Goal: Use online tool/utility: Use online tool/utility

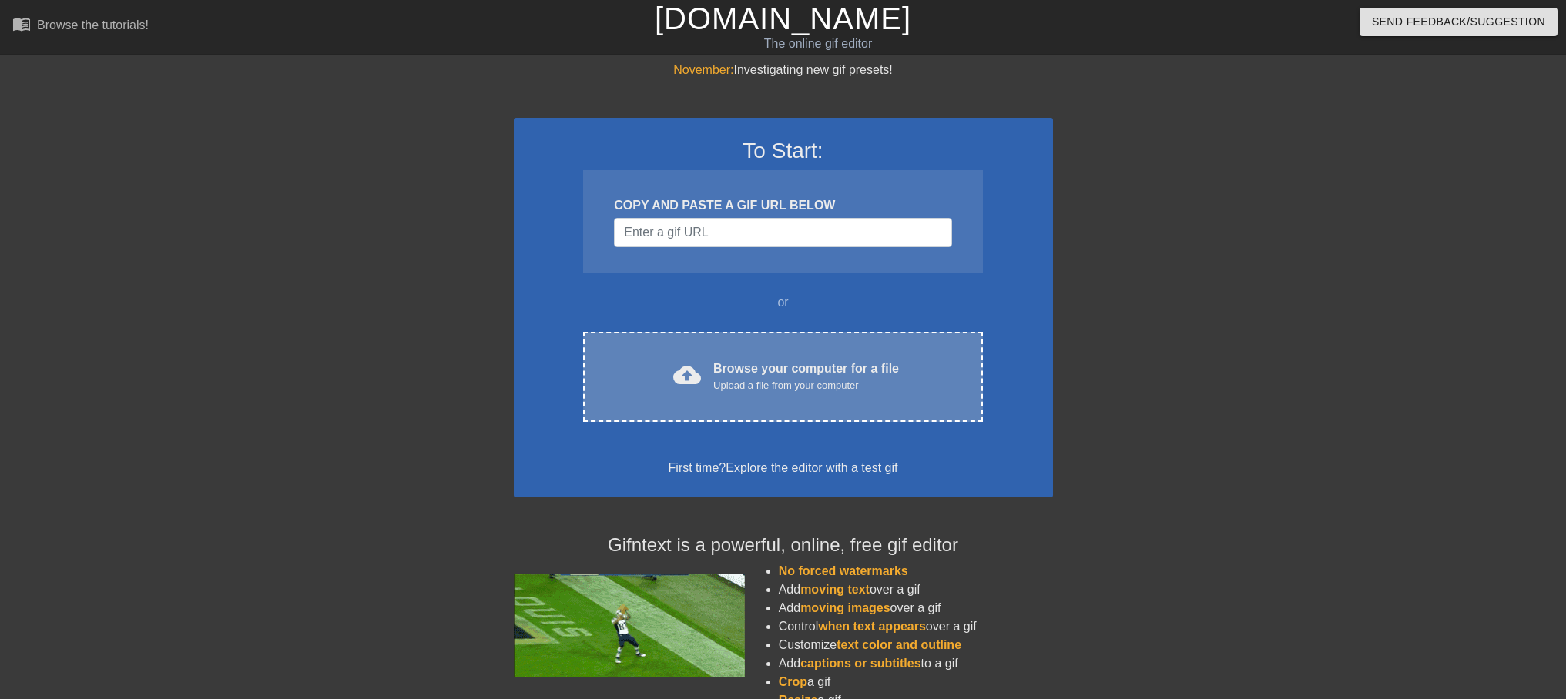
click at [728, 384] on div "Upload a file from your computer" at bounding box center [806, 385] width 186 height 15
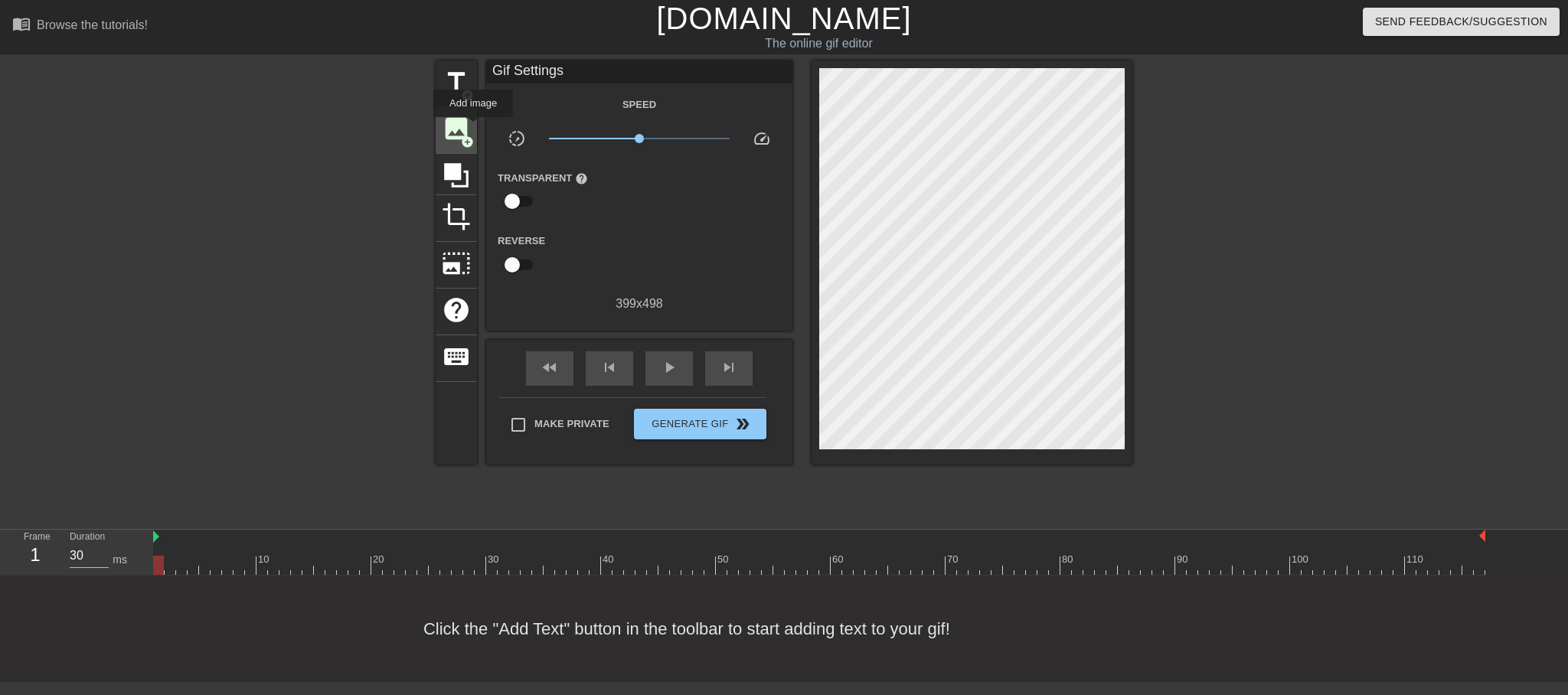
click at [460, 131] on span "image" at bounding box center [455, 128] width 29 height 29
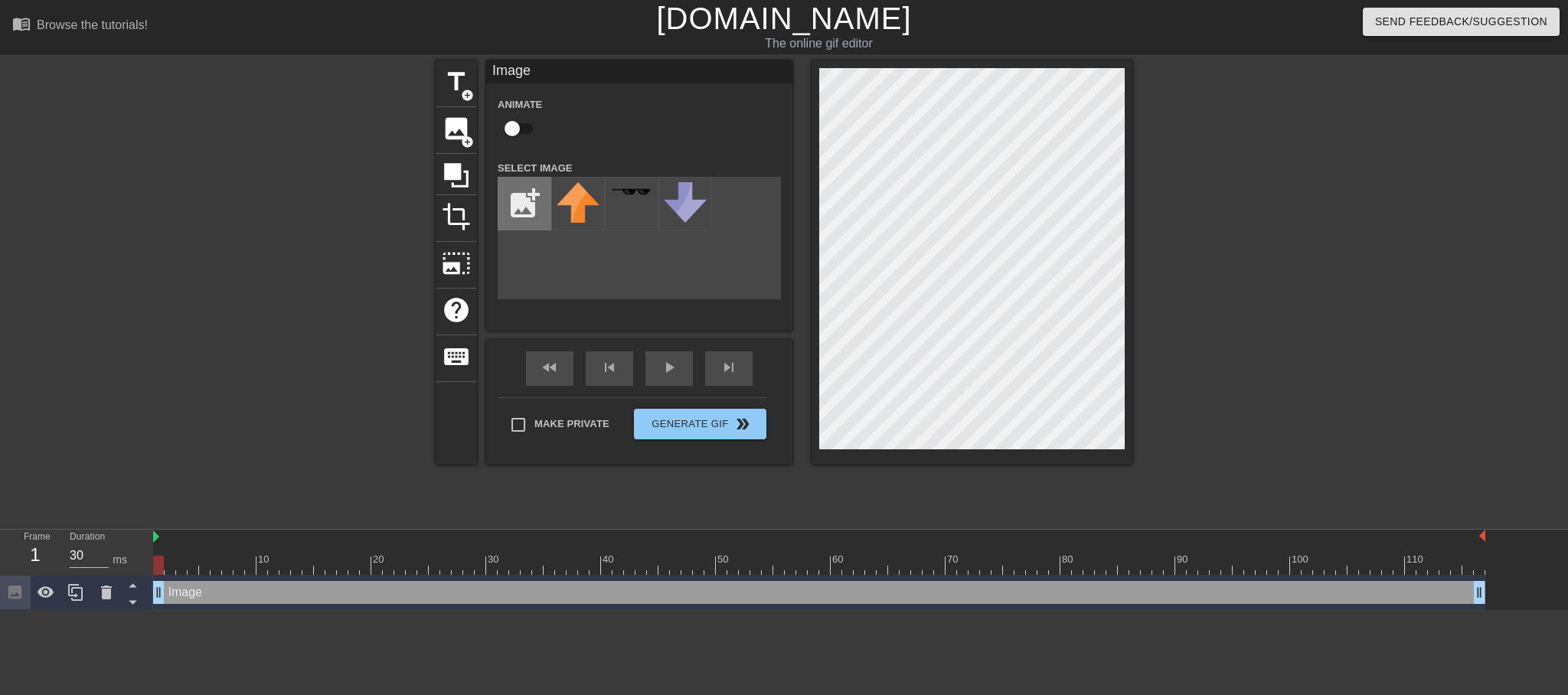
click at [532, 196] on input "file" at bounding box center [524, 204] width 52 height 52
type input "C:\fakepath\Bildschirmfoto [DATE] um 21.37.27.png"
click at [578, 206] on img at bounding box center [577, 194] width 43 height 24
type input "30"
drag, startPoint x: 159, startPoint y: 563, endPoint x: 13, endPoint y: 556, distance: 146.2
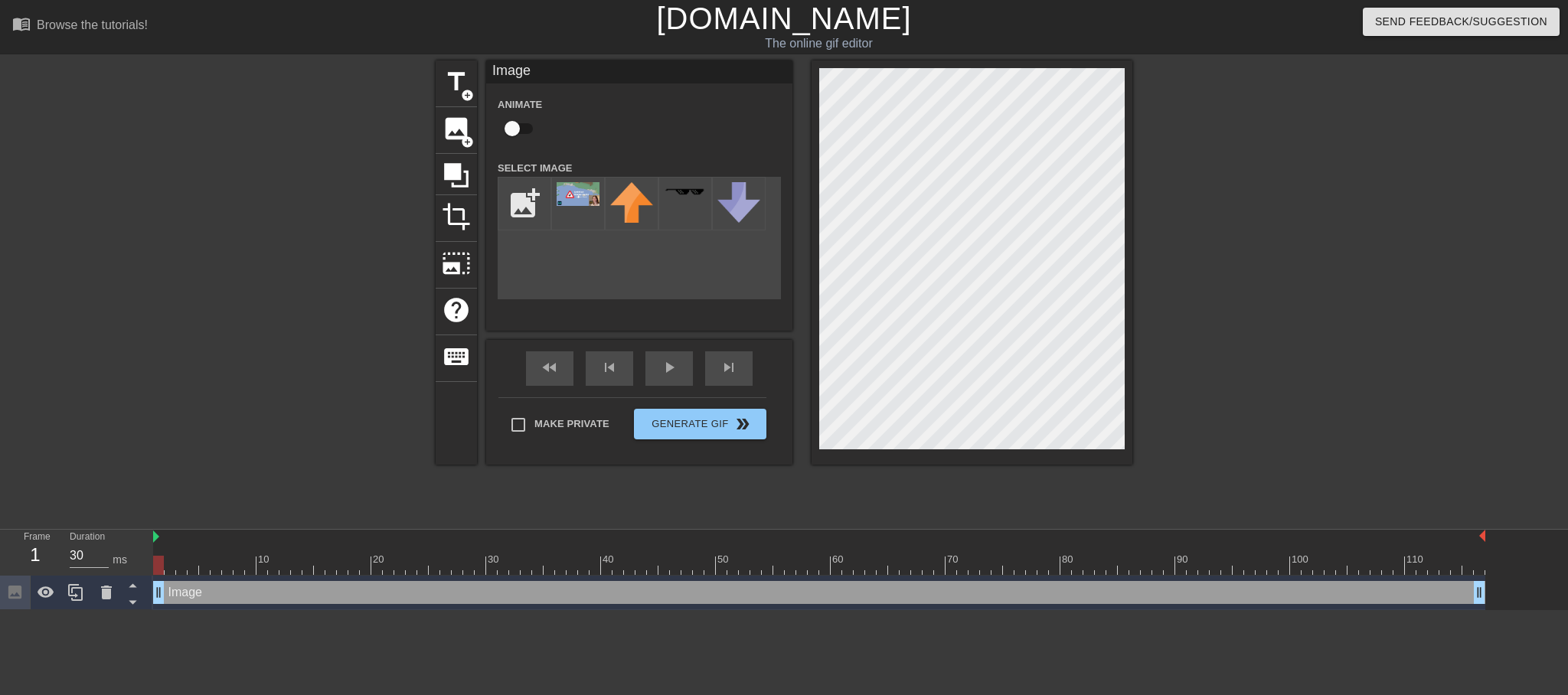
click at [13, 556] on div "Frame 1 Duration 30 ms 10 20 30 40 50 60 70 80 90 100 110 Image drag_handle dra…" at bounding box center [784, 570] width 1568 height 81
click at [192, 595] on div "Image drag_handle drag_handle" at bounding box center [819, 593] width 1332 height 23
click at [515, 129] on input "checkbox" at bounding box center [512, 128] width 87 height 29
checkbox input "true"
click at [162, 594] on span "lens" at bounding box center [162, 592] width 7 height 7
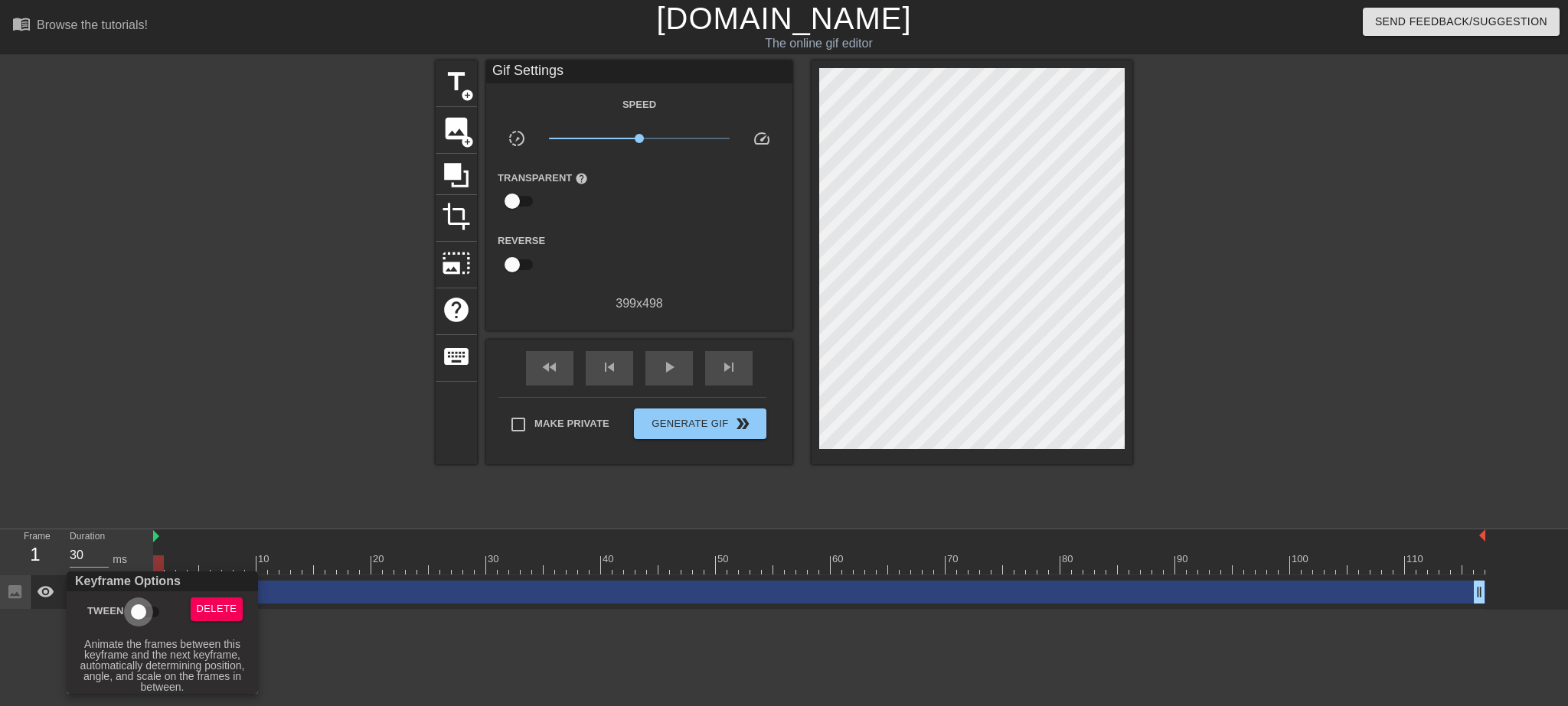
click at [142, 611] on input "Tween" at bounding box center [139, 612] width 87 height 29
checkbox input "true"
click at [418, 684] on div at bounding box center [784, 353] width 1568 height 706
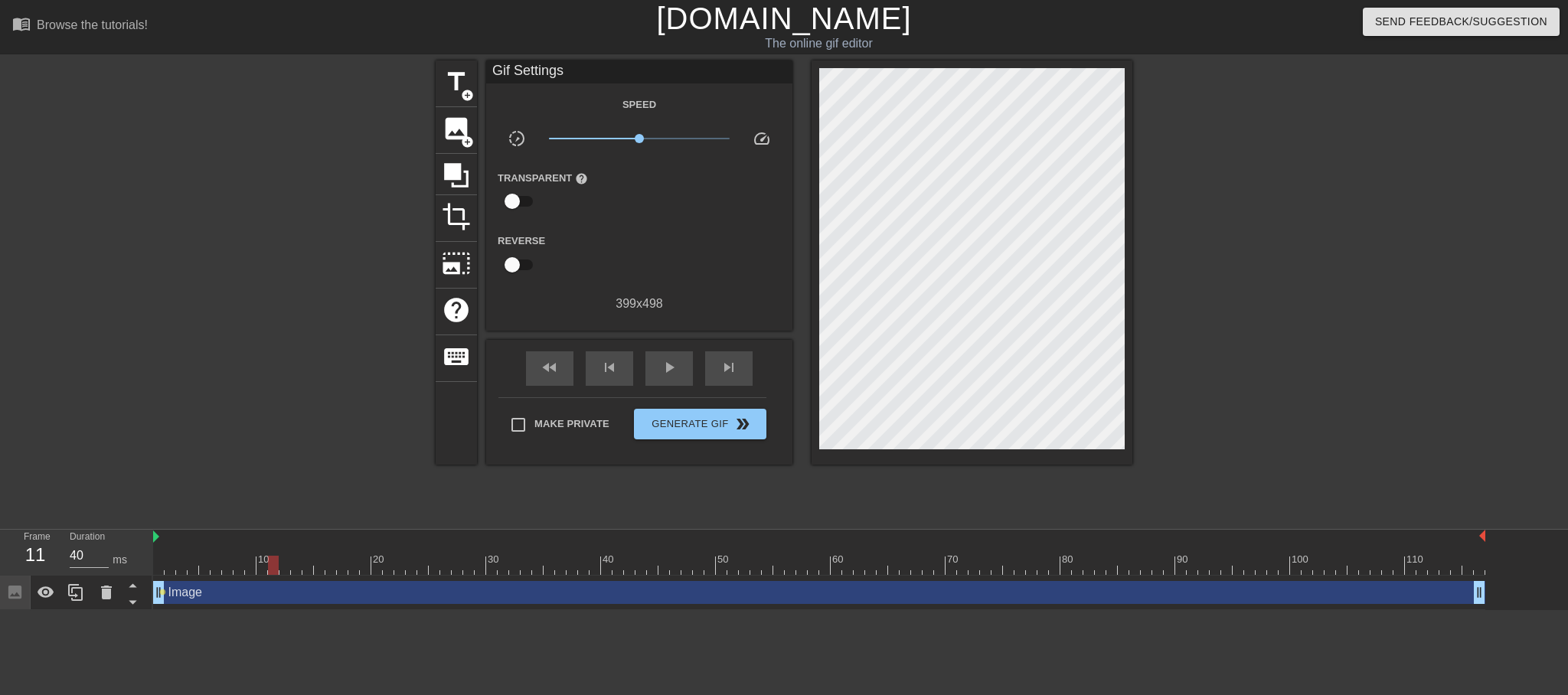
drag, startPoint x: 162, startPoint y: 567, endPoint x: 273, endPoint y: 578, distance: 111.5
click at [273, 578] on div "10 20 30 40 50 60 70 80 90 100 110 Image drag_handle drag_handle lens" at bounding box center [861, 570] width 1415 height 81
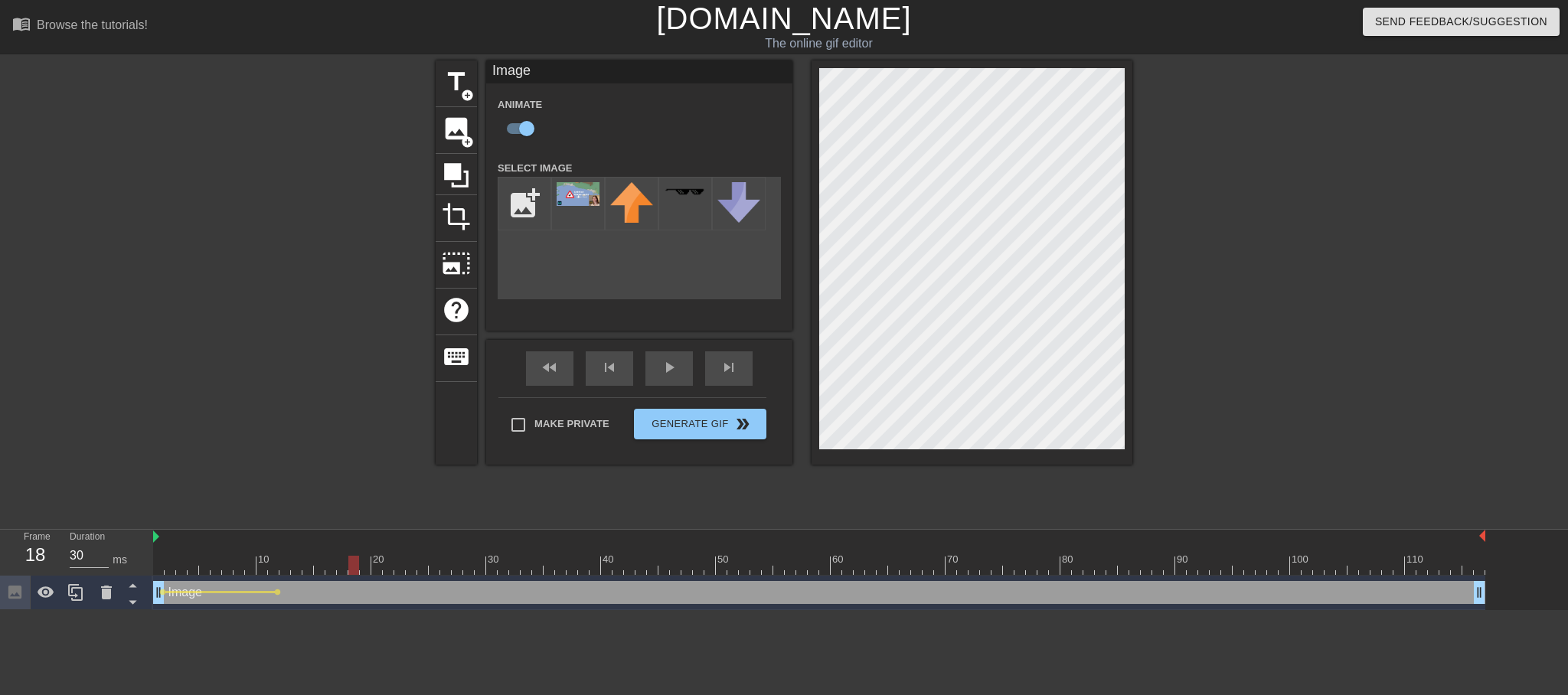
drag, startPoint x: 274, startPoint y: 567, endPoint x: 375, endPoint y: 596, distance: 105.1
click at [351, 602] on div "10 20 30 40 50 60 70 80 90 100 110 Image drag_handle drag_handle lens lens" at bounding box center [861, 570] width 1415 height 81
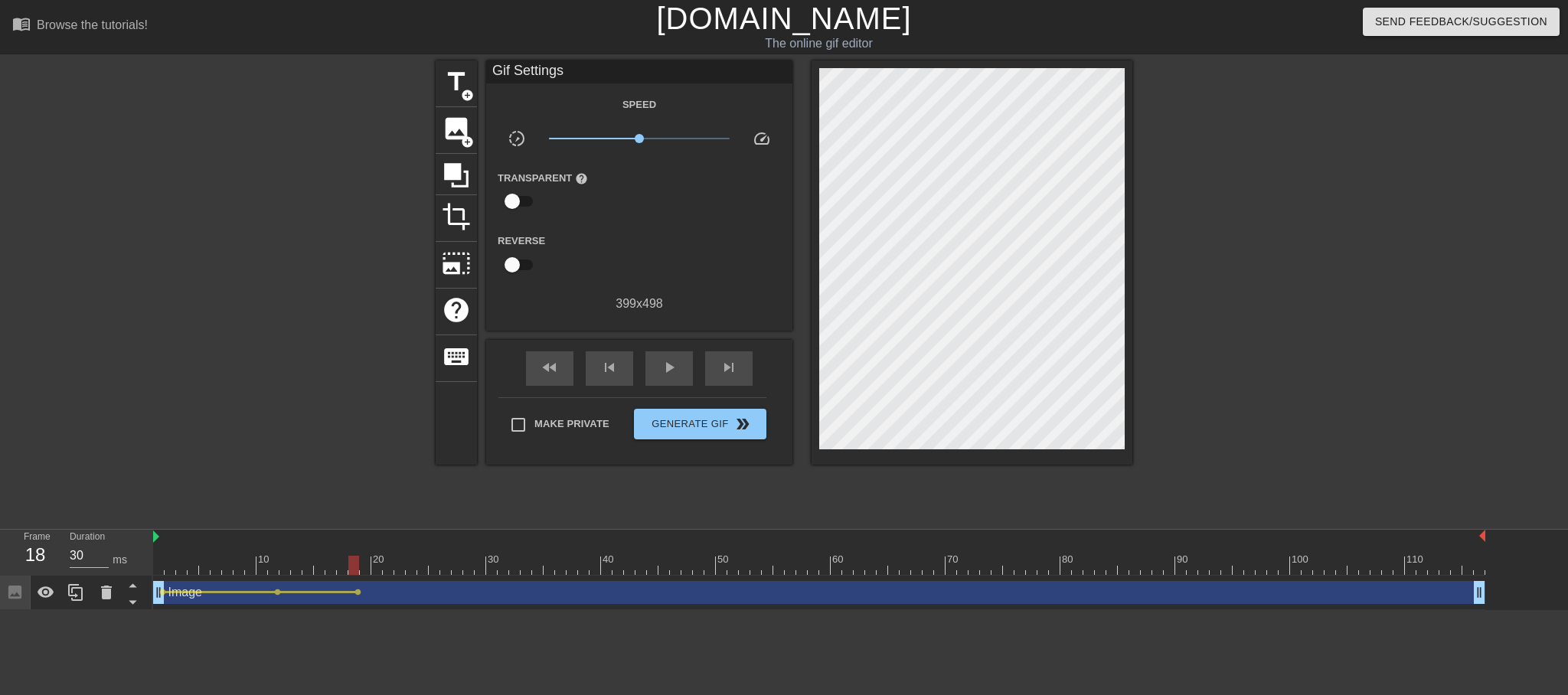
drag, startPoint x: 353, startPoint y: 576, endPoint x: 335, endPoint y: 575, distance: 18.0
click at [322, 575] on div "10 20 30 40 50 60 70 80 90 100 110" at bounding box center [819, 553] width 1332 height 46
drag, startPoint x: 352, startPoint y: 569, endPoint x: 353, endPoint y: 581, distance: 12.0
click at [353, 581] on div "10 20 30 40 50 60 70 80 90 100 110 Image drag_handle drag_handle lens lens lens" at bounding box center [861, 570] width 1415 height 81
click at [359, 596] on div "Image drag_handle drag_handle lens lens lens" at bounding box center [819, 593] width 1332 height 23
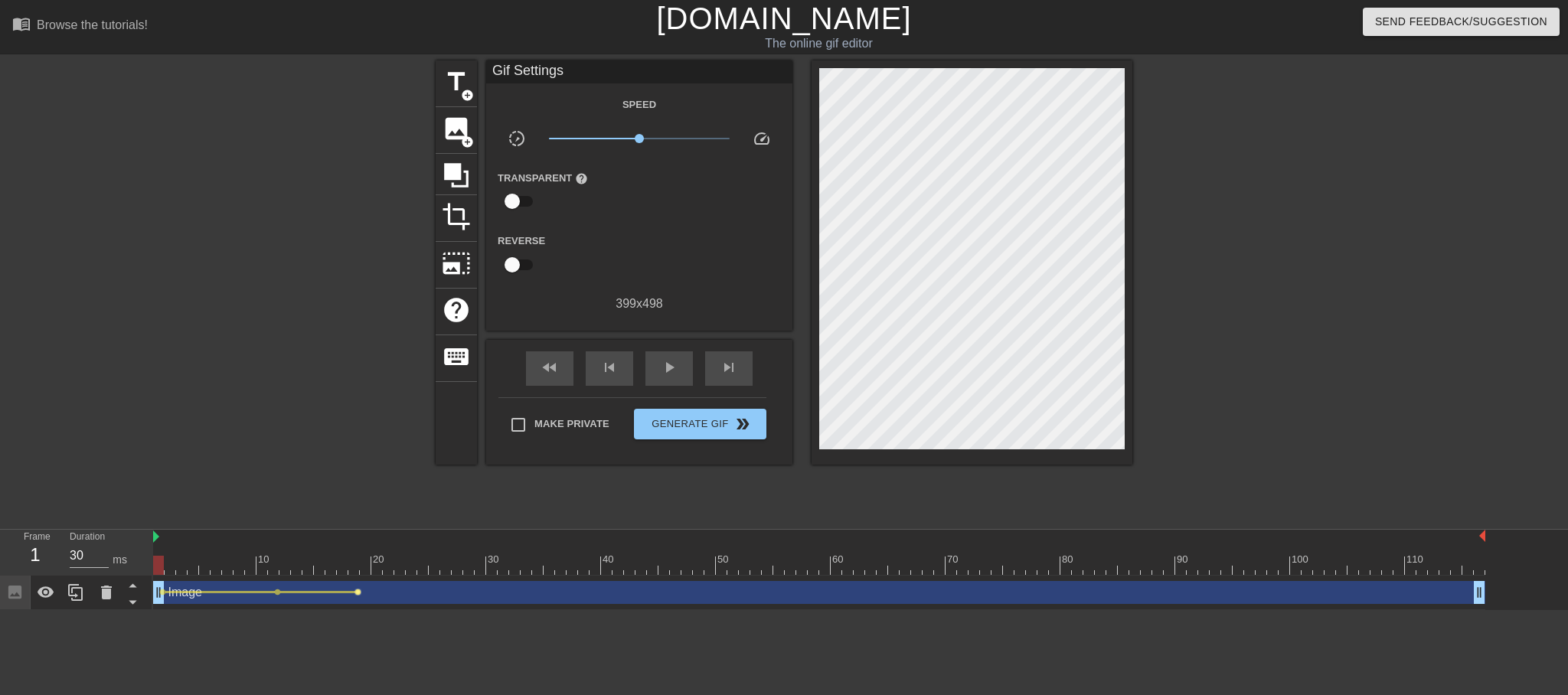
click at [359, 593] on span "lens" at bounding box center [358, 592] width 7 height 7
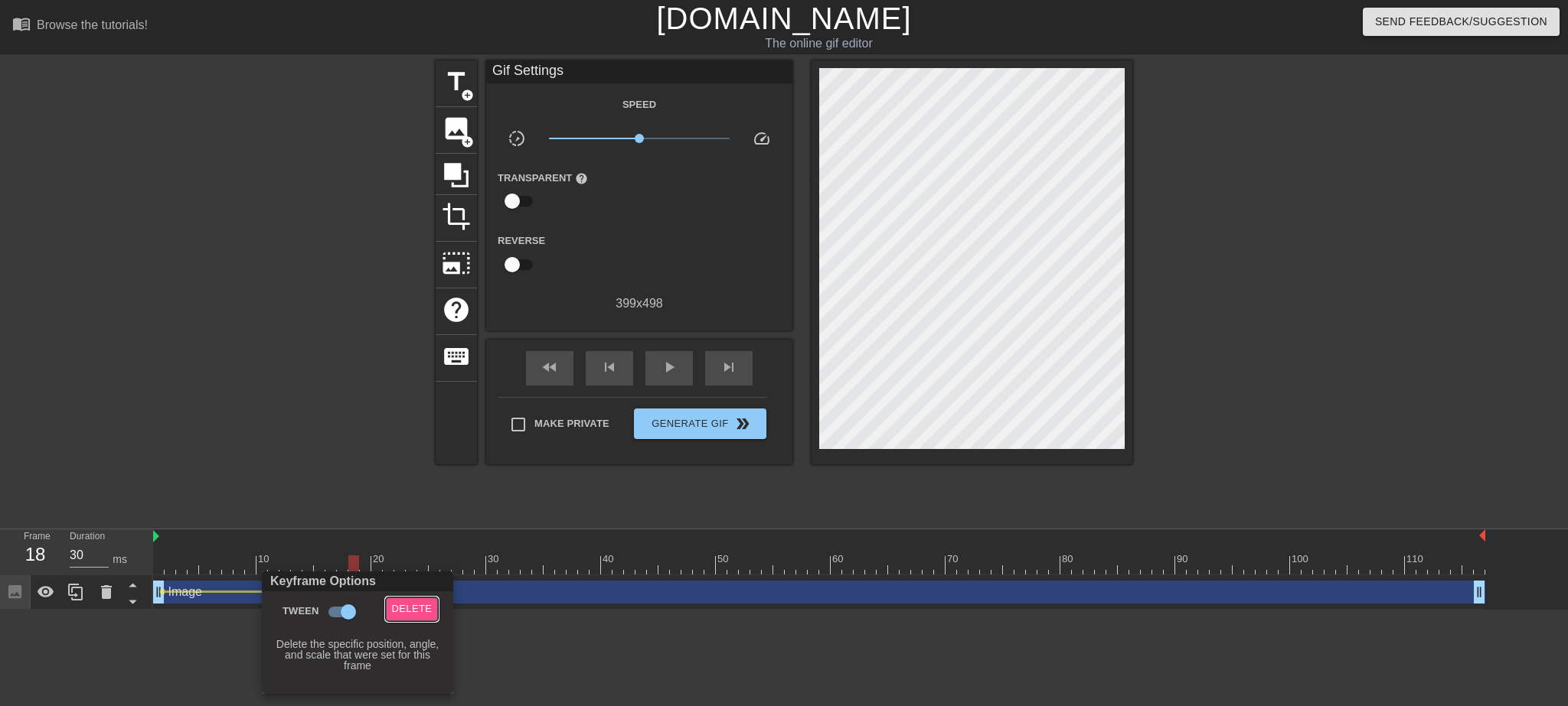
click at [401, 607] on span "Delete" at bounding box center [411, 610] width 41 height 18
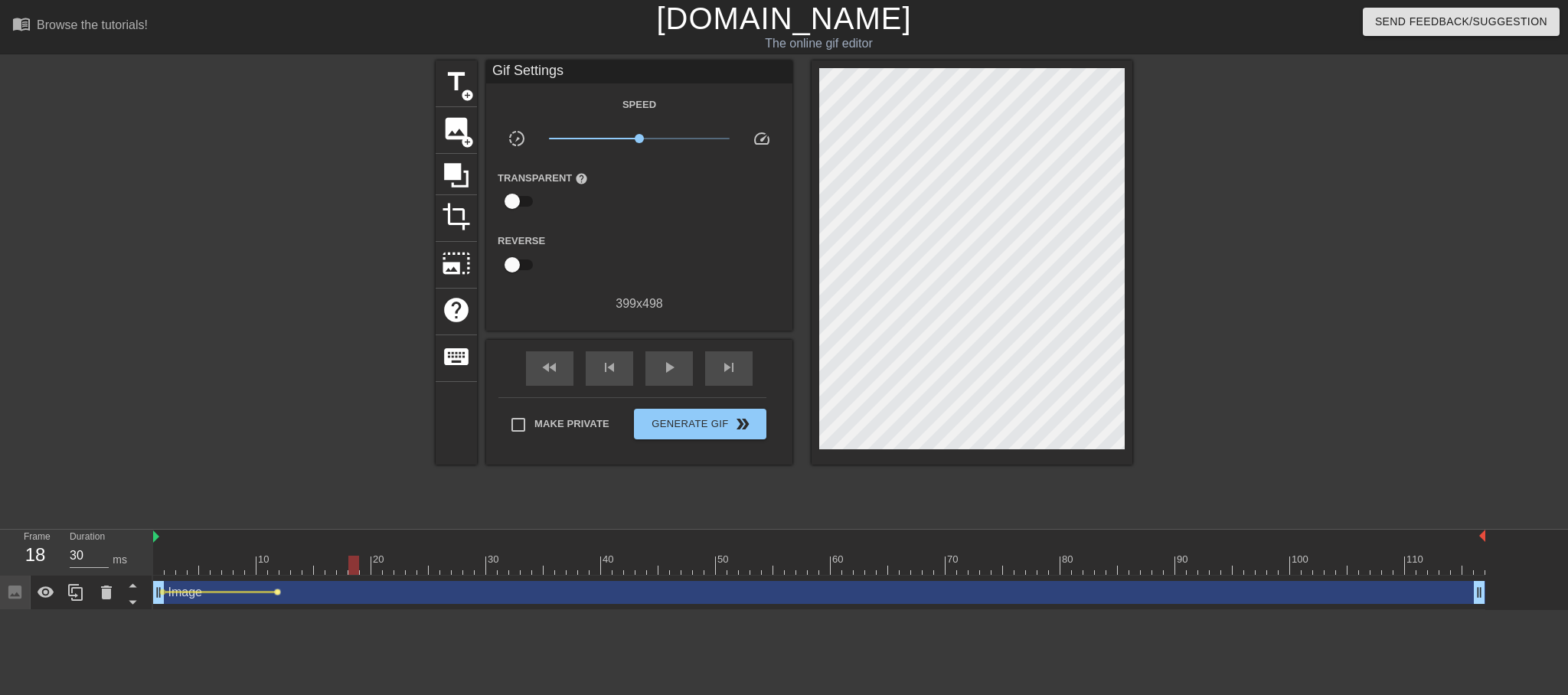
click at [278, 593] on span "lens" at bounding box center [277, 592] width 7 height 7
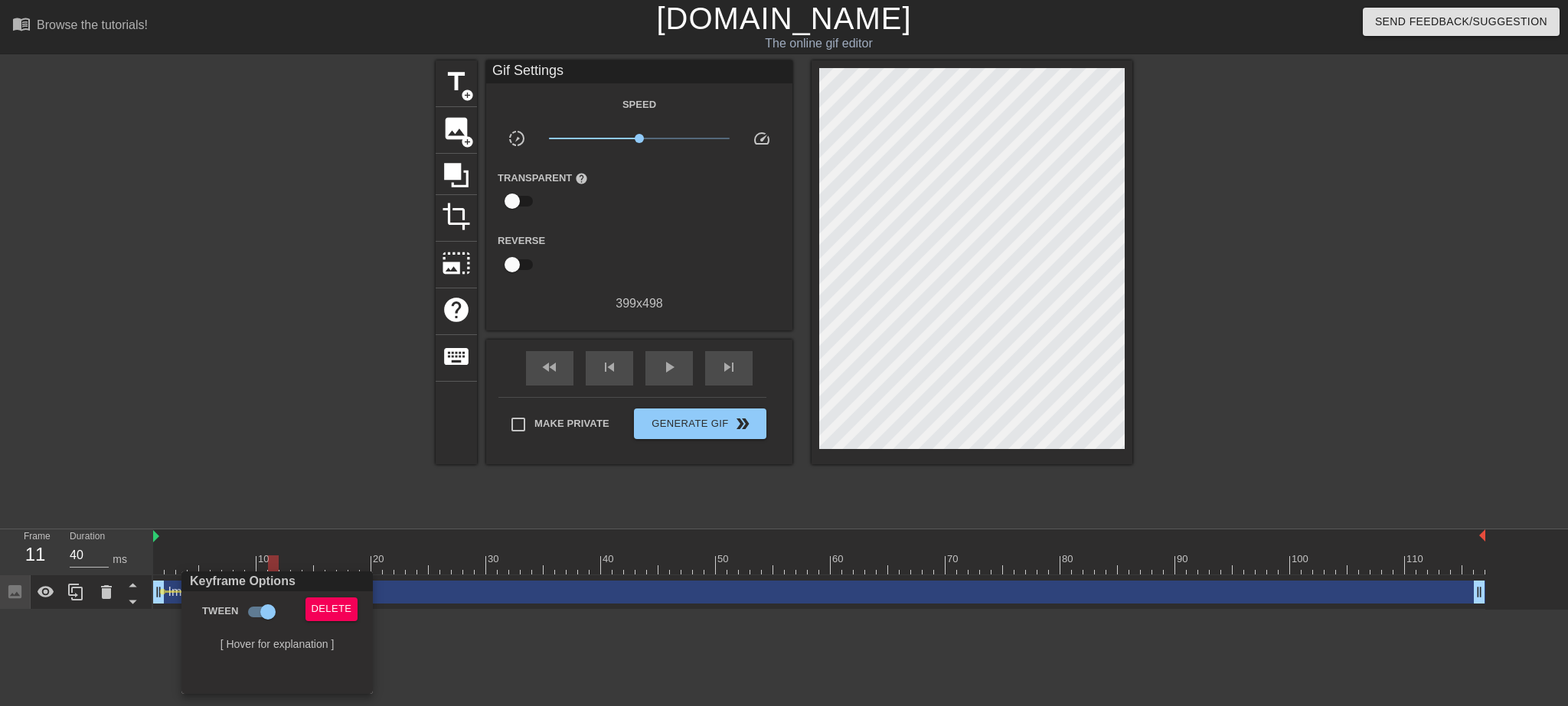
drag, startPoint x: 489, startPoint y: 646, endPoint x: 475, endPoint y: 637, distance: 16.6
click at [488, 646] on div at bounding box center [784, 353] width 1568 height 706
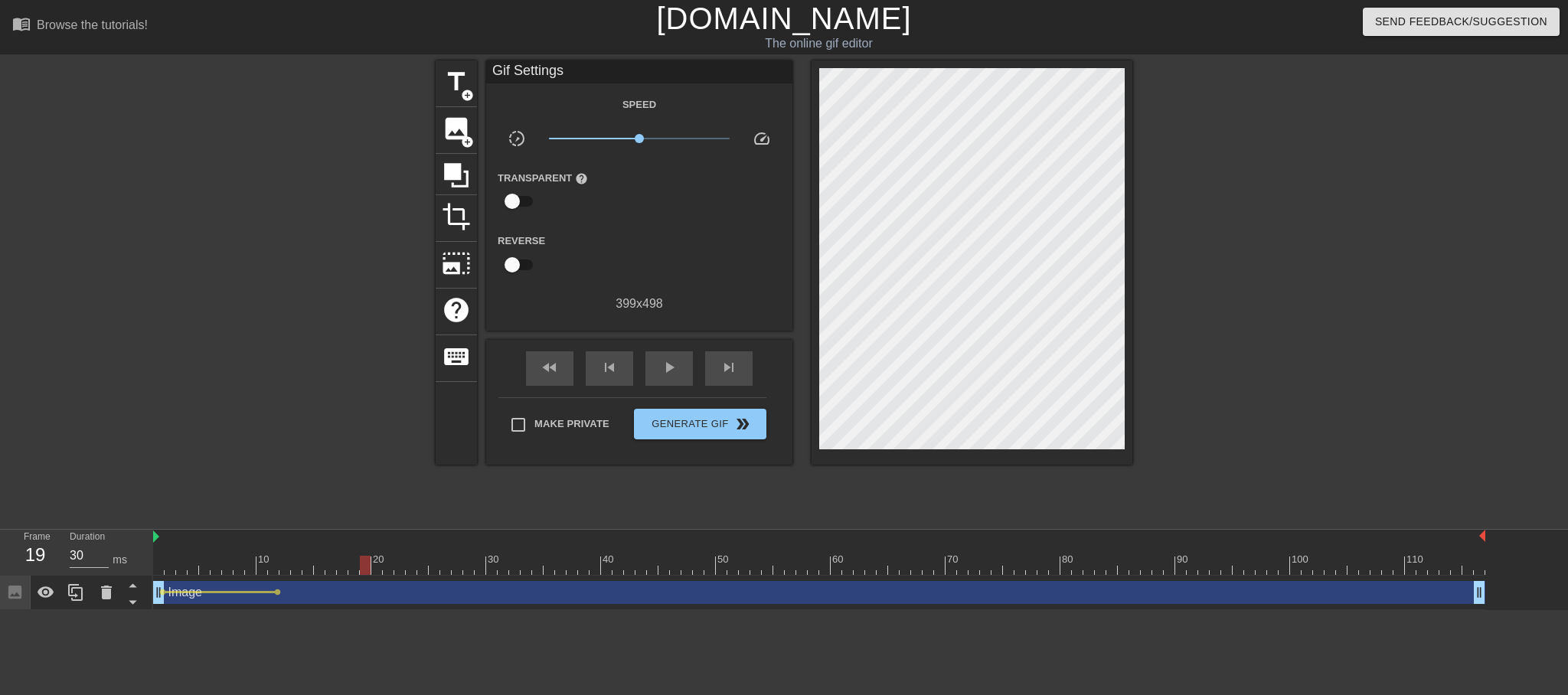
drag, startPoint x: 274, startPoint y: 567, endPoint x: 352, endPoint y: 593, distance: 82.2
click at [352, 593] on div "10 20 30 40 50 60 70 80 90 100 110 Image drag_handle drag_handle lens lens" at bounding box center [861, 570] width 1415 height 81
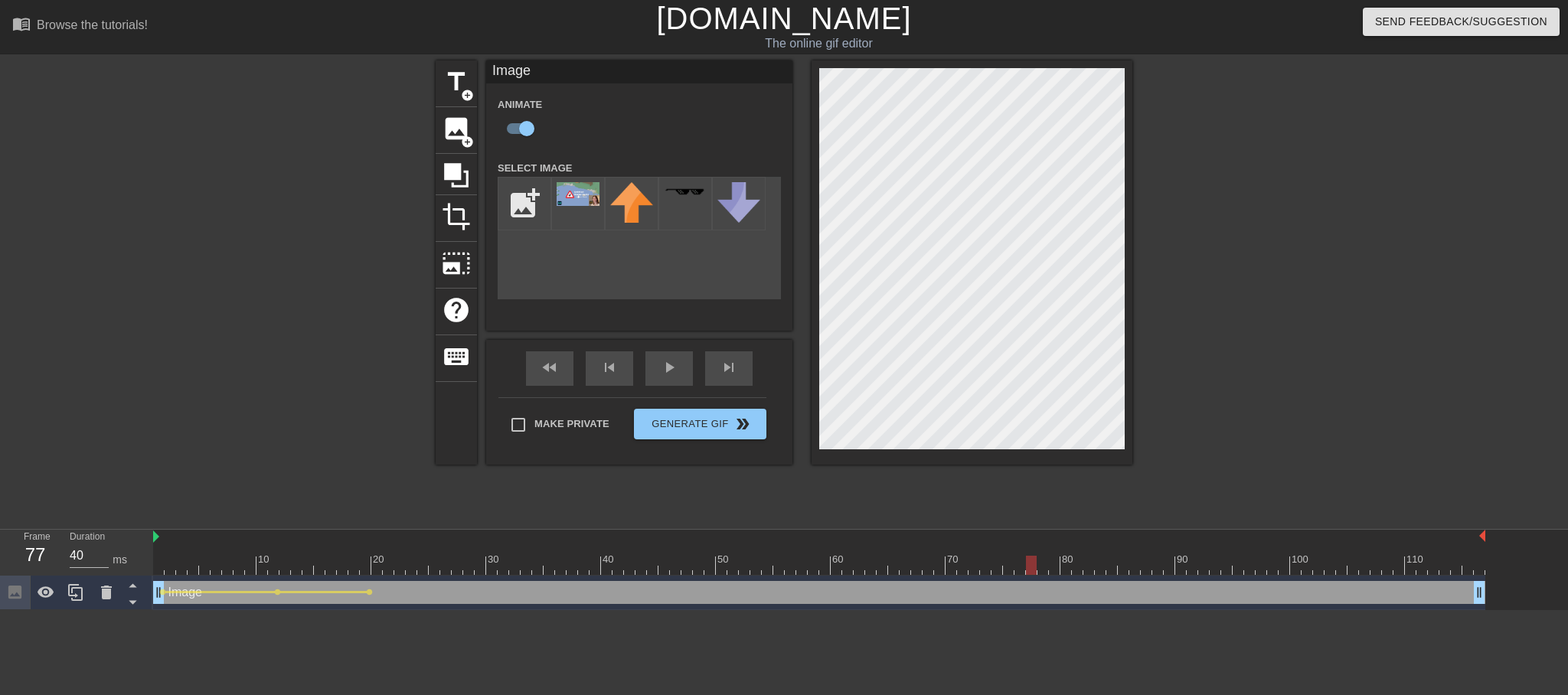
drag, startPoint x: 369, startPoint y: 561, endPoint x: 1034, endPoint y: 622, distance: 667.8
click at [1034, 610] on html "menu_book Browse the tutorials! [DOMAIN_NAME] The online gif editor Send Feedba…" at bounding box center [784, 305] width 1568 height 610
drag, startPoint x: 1031, startPoint y: 565, endPoint x: 1132, endPoint y: 582, distance: 102.4
click at [1146, 579] on div "10 20 30 40 50 60 70 80 90 100 110 Image drag_handle drag_handle lens lens lens…" at bounding box center [861, 570] width 1415 height 81
click at [1034, 592] on span "lens" at bounding box center [1034, 592] width 7 height 7
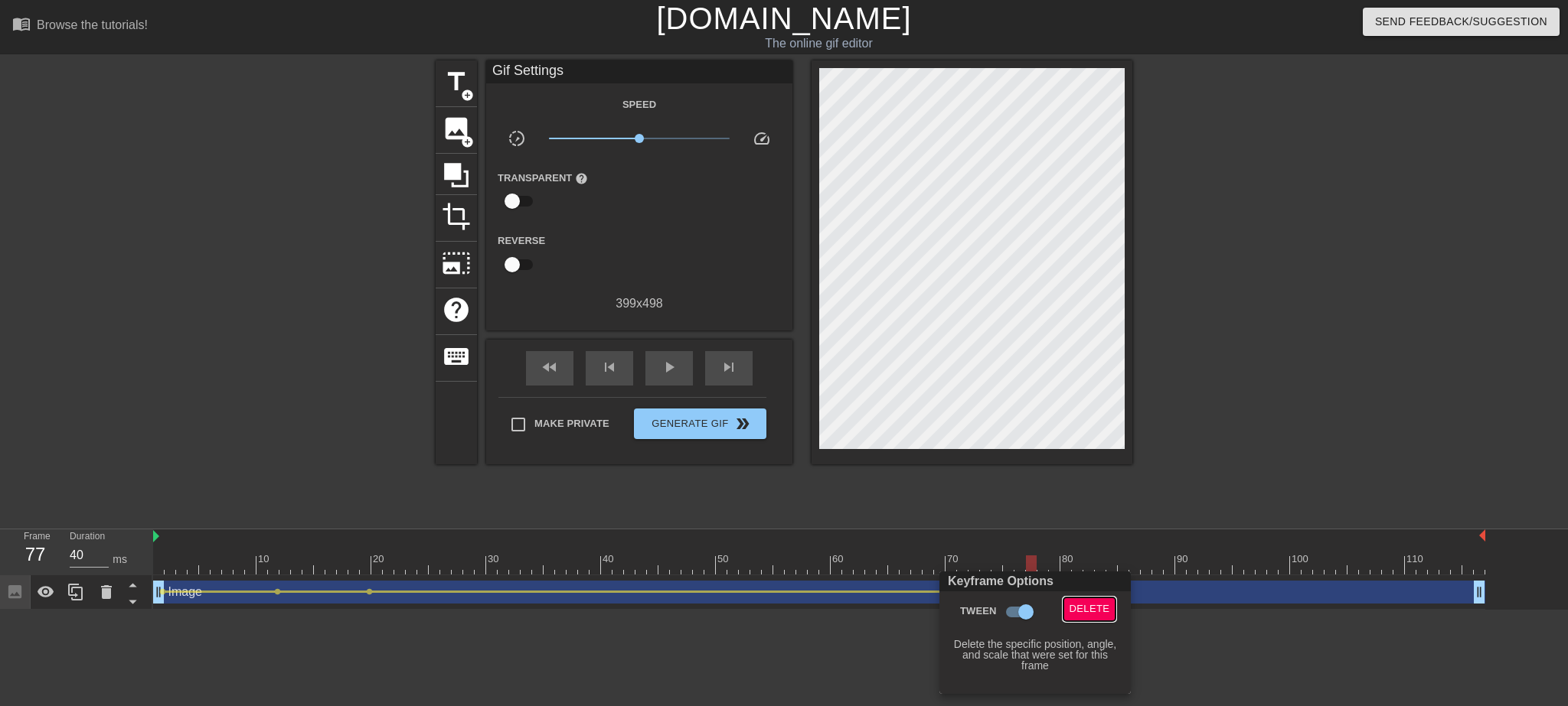
click at [1082, 605] on span "Delete" at bounding box center [1089, 610] width 41 height 18
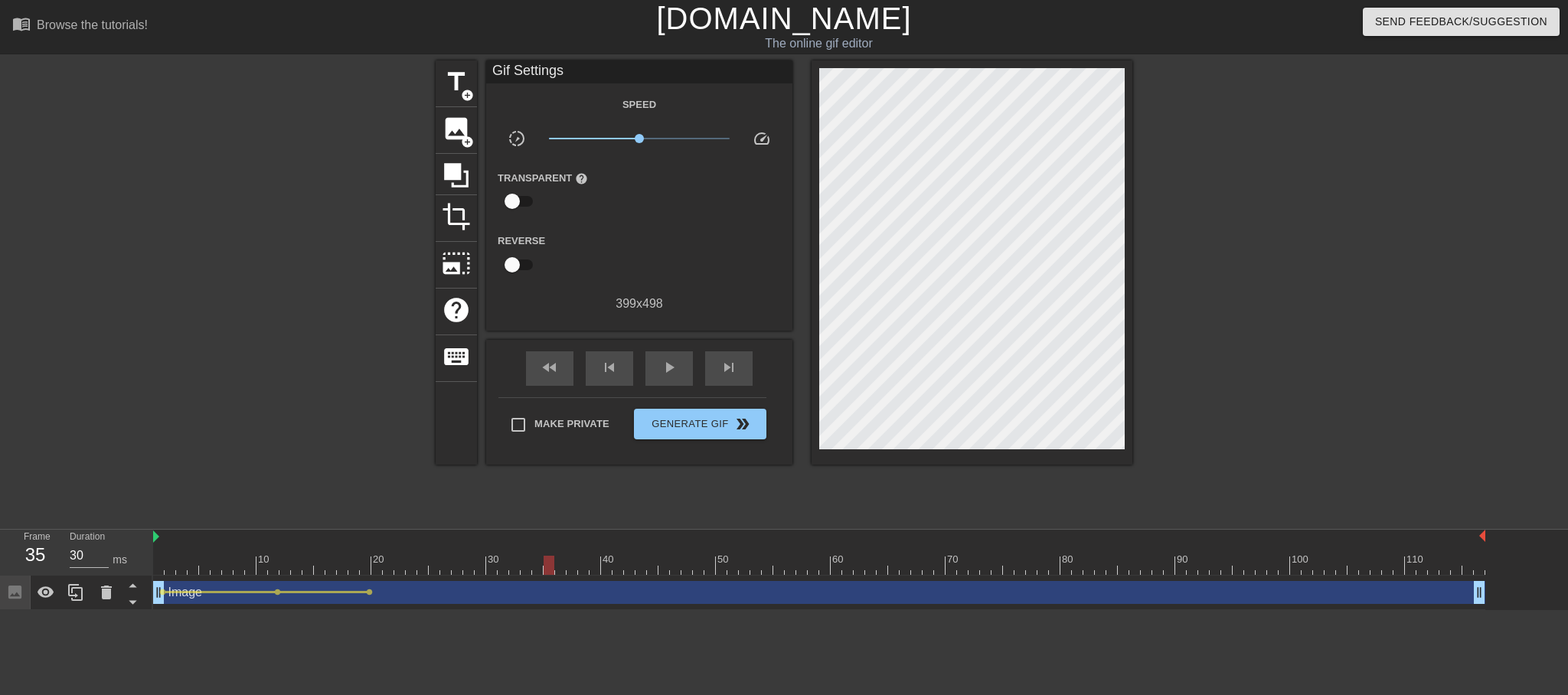
drag, startPoint x: 1028, startPoint y: 568, endPoint x: 436, endPoint y: 599, distance: 592.8
click at [493, 605] on div "10 20 30 40 50 60 70 80 90 100 110 Image drag_handle drag_handle lens lens lens" at bounding box center [861, 570] width 1415 height 81
click at [367, 594] on span "lens" at bounding box center [369, 592] width 7 height 7
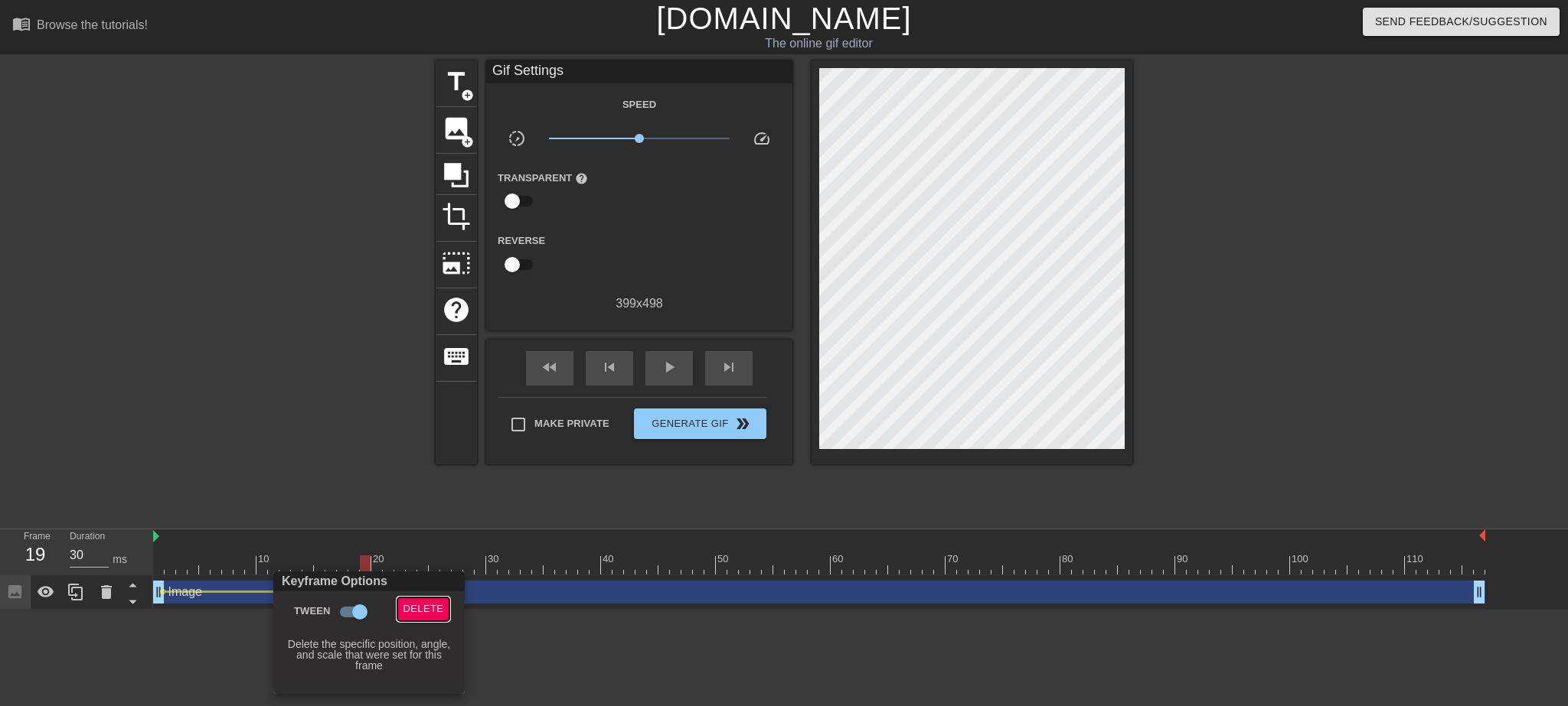
drag, startPoint x: 408, startPoint y: 610, endPoint x: 374, endPoint y: 603, distance: 34.7
click at [408, 610] on span "Delete" at bounding box center [423, 610] width 41 height 18
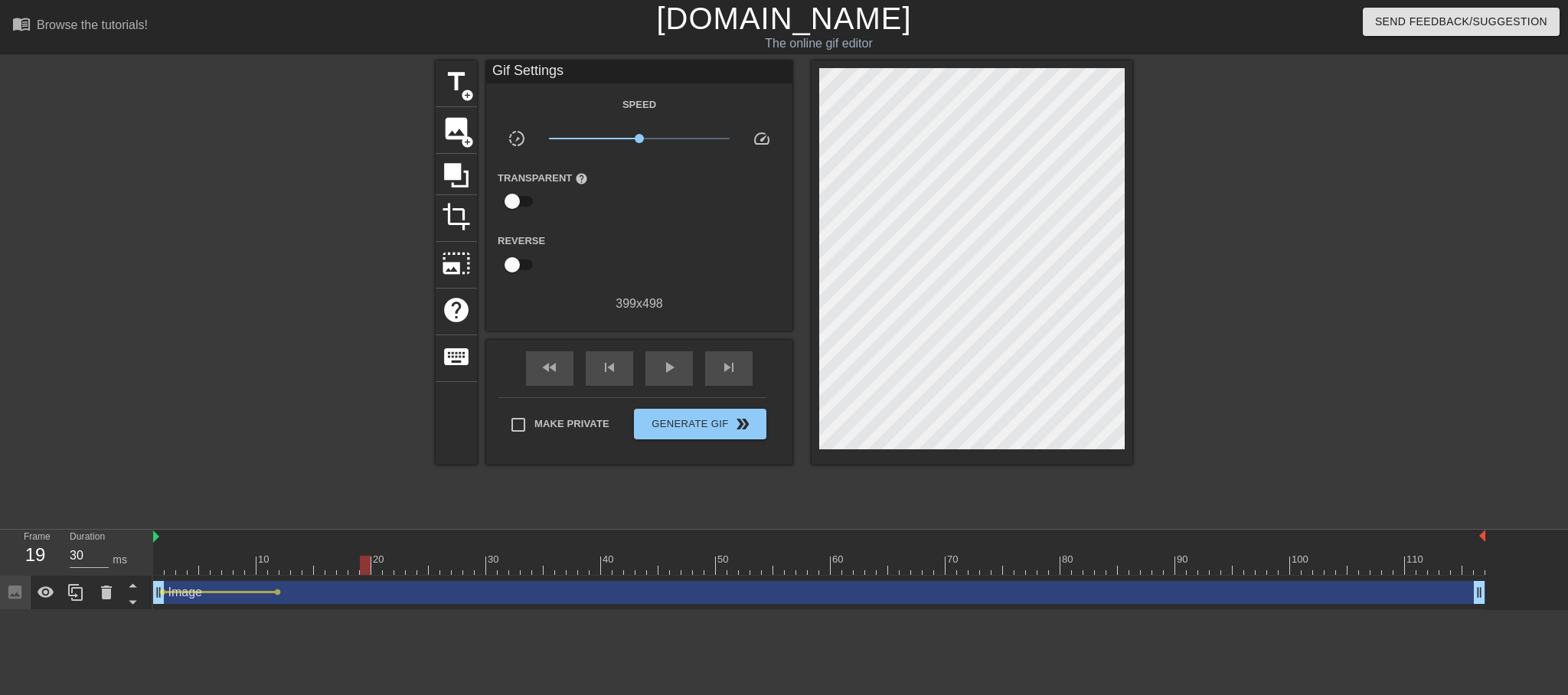
click at [281, 594] on div "Image drag_handle drag_handle" at bounding box center [819, 593] width 1332 height 23
click at [275, 594] on span "lens" at bounding box center [277, 592] width 7 height 7
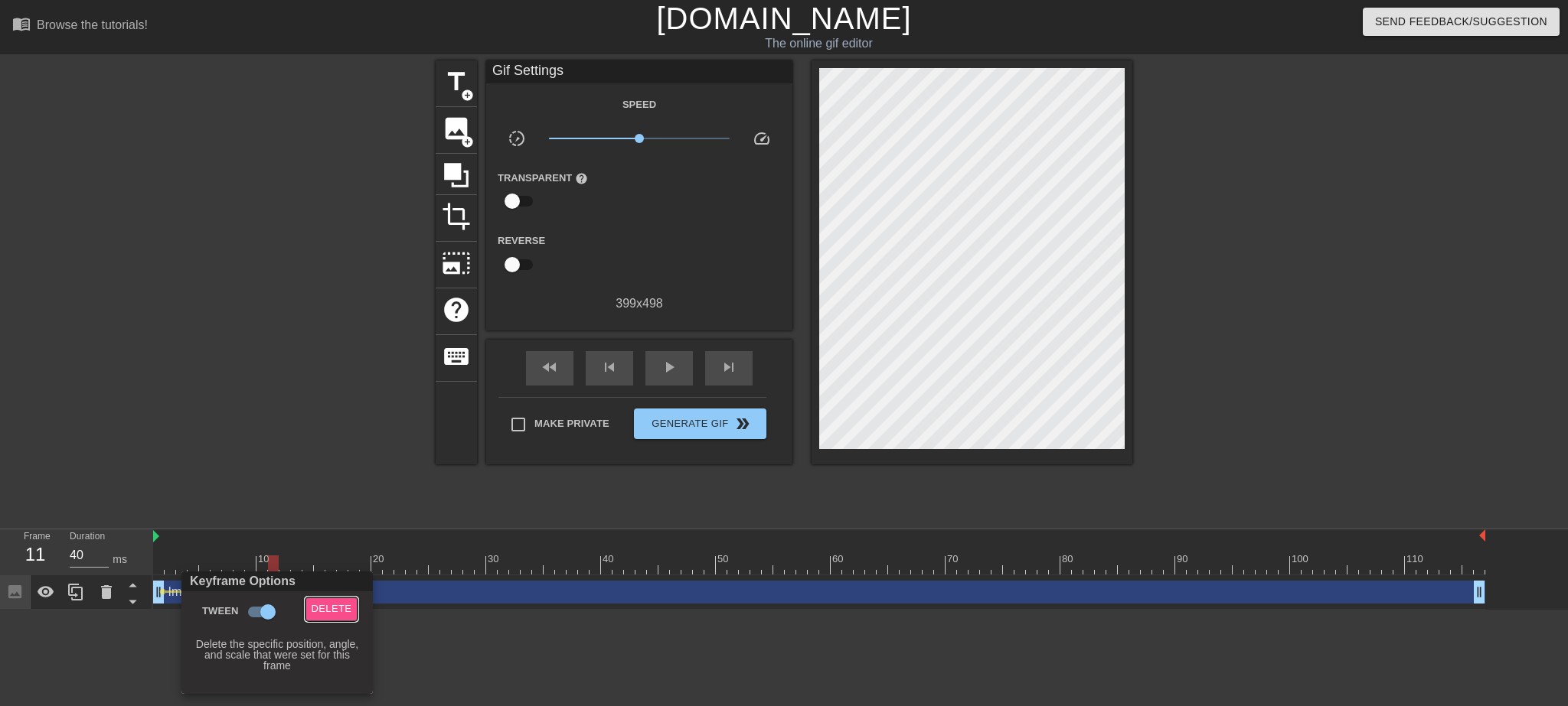
click at [334, 608] on span "Delete" at bounding box center [332, 610] width 41 height 18
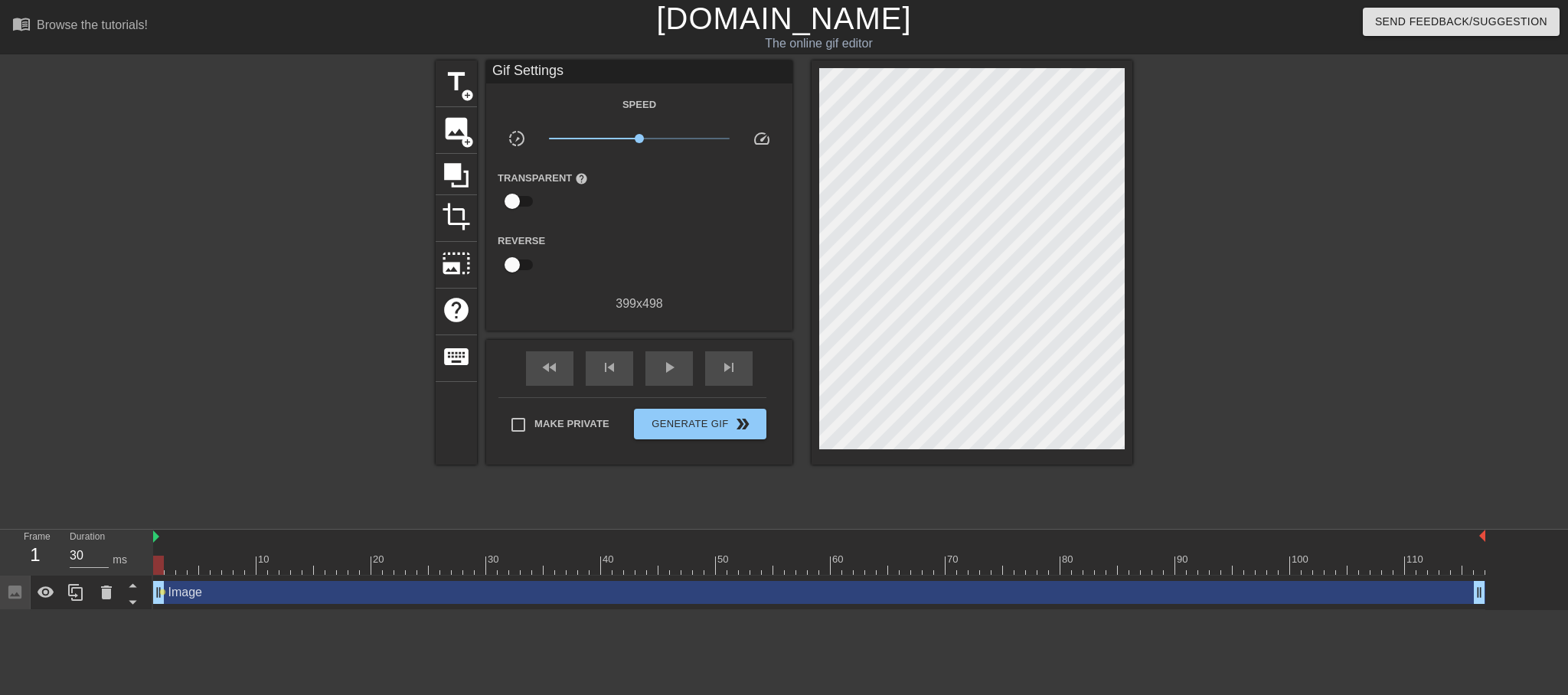
drag, startPoint x: 275, startPoint y: 568, endPoint x: 138, endPoint y: 566, distance: 137.0
click at [137, 567] on div "Frame 1 Duration 30 ms 10 20 30 40 50 60 70 80 90 100 110 Image drag_handle dra…" at bounding box center [784, 570] width 1568 height 81
click at [160, 591] on span "lens" at bounding box center [162, 592] width 7 height 7
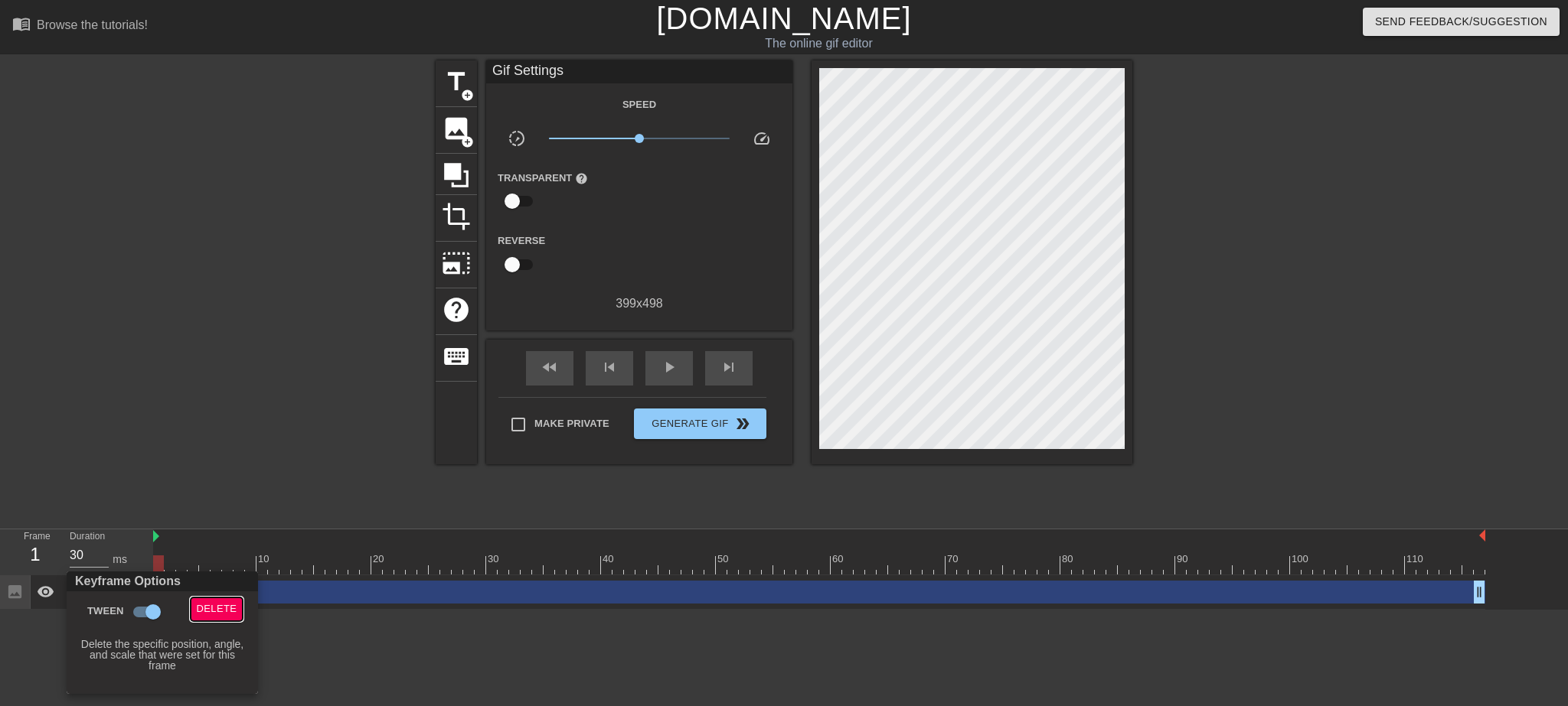
click at [200, 605] on span "Delete" at bounding box center [217, 610] width 41 height 18
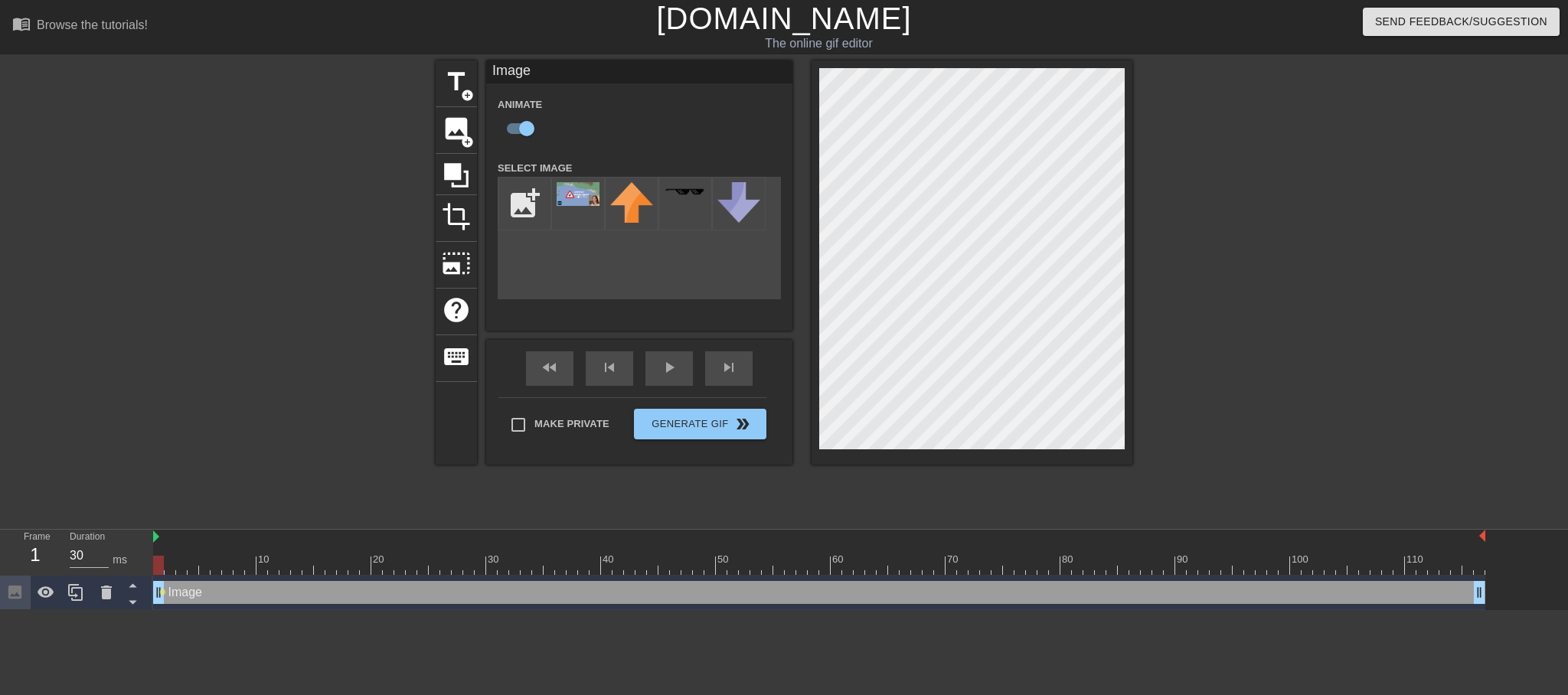
click at [1195, 328] on div at bounding box center [1265, 290] width 230 height 459
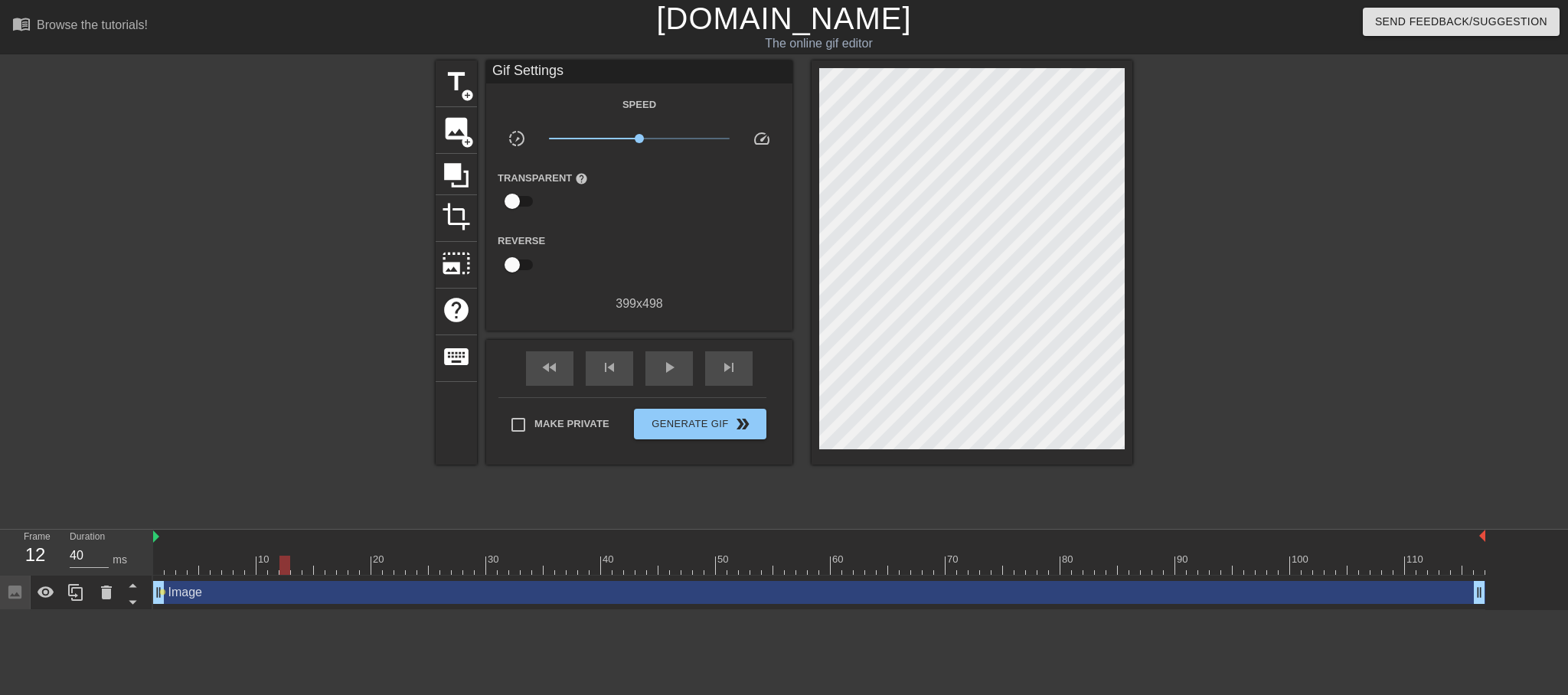
type input "30"
drag, startPoint x: 160, startPoint y: 564, endPoint x: 298, endPoint y: 571, distance: 138.2
click at [298, 571] on div at bounding box center [296, 565] width 11 height 19
click at [162, 591] on span "lens" at bounding box center [162, 592] width 7 height 7
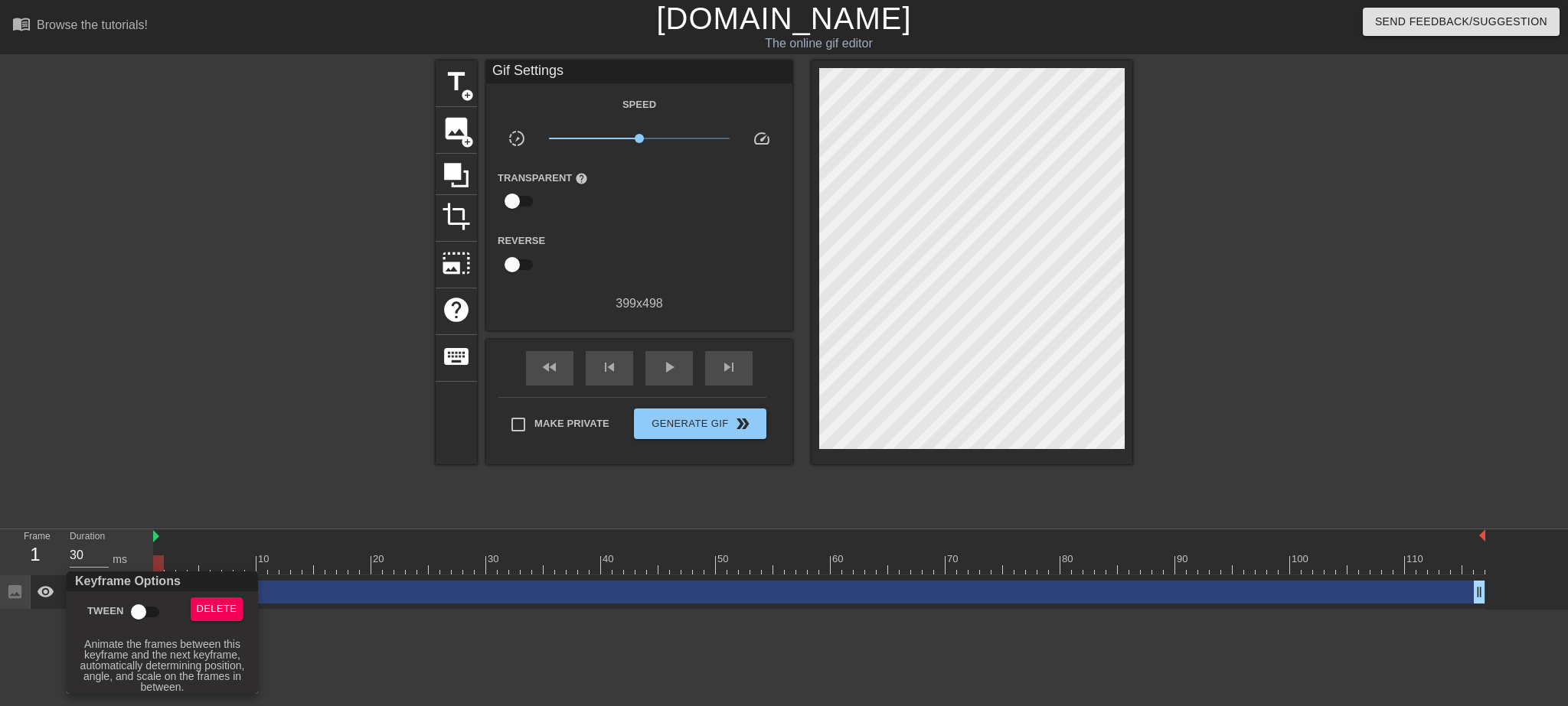
click at [143, 608] on input "Tween" at bounding box center [139, 612] width 87 height 29
checkbox input "true"
click at [333, 647] on div at bounding box center [784, 353] width 1568 height 706
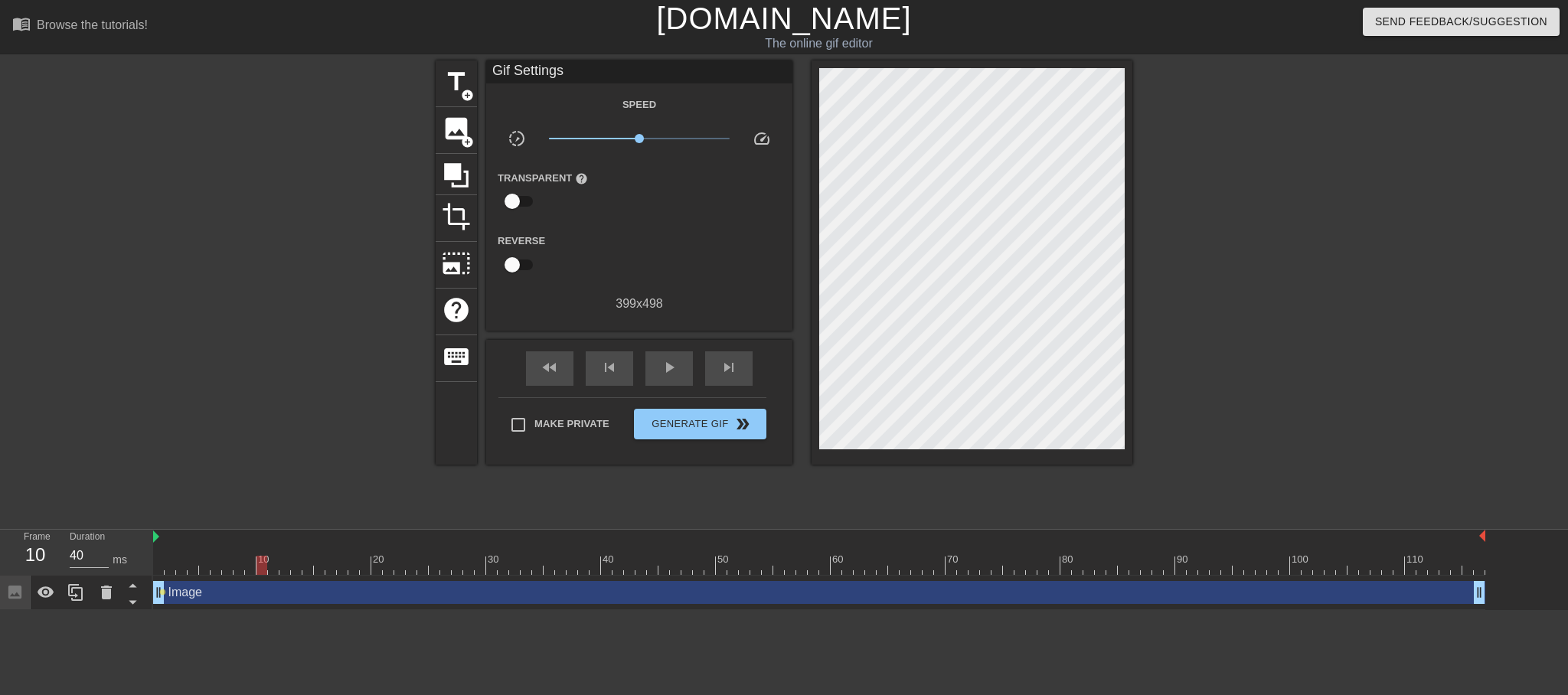
drag, startPoint x: 161, startPoint y: 569, endPoint x: 268, endPoint y: 572, distance: 107.0
click at [267, 572] on div at bounding box center [261, 565] width 11 height 19
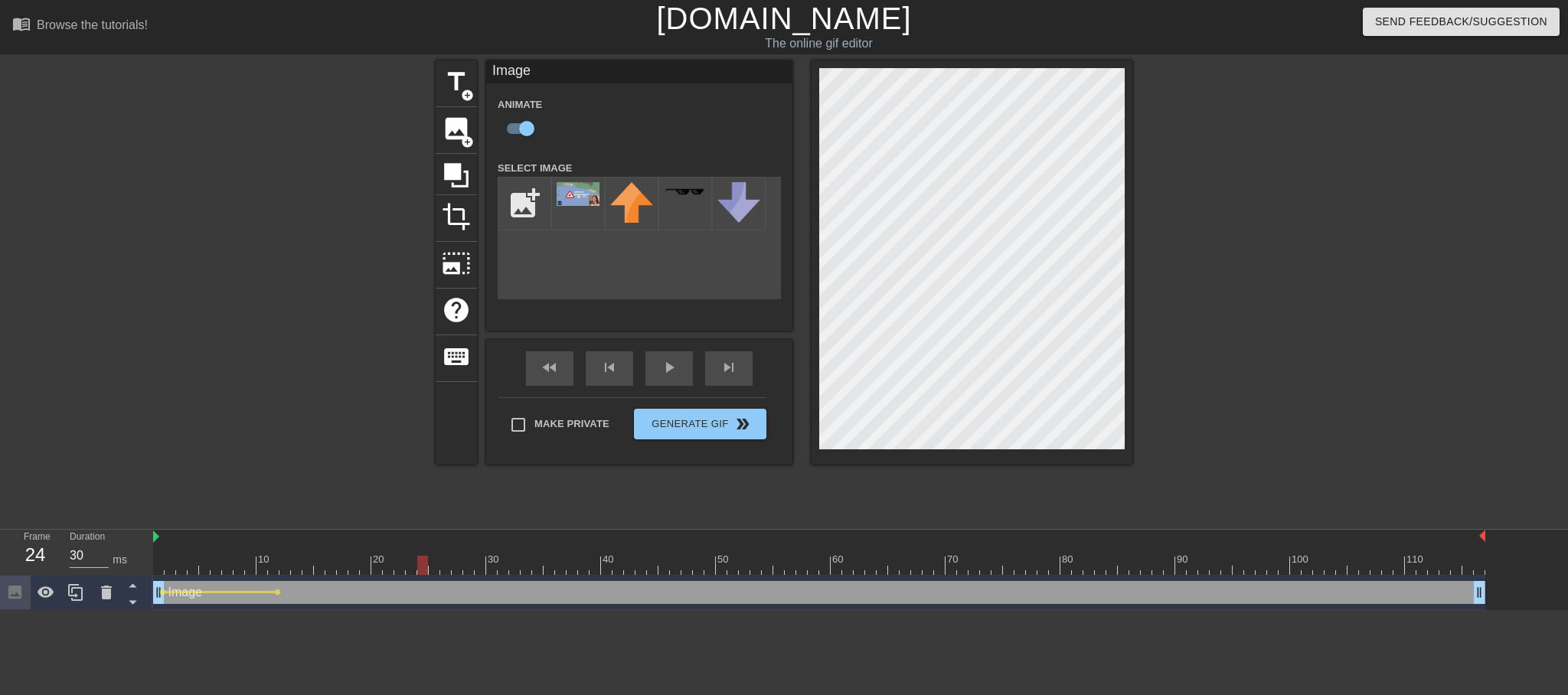
drag, startPoint x: 275, startPoint y: 564, endPoint x: 418, endPoint y: 559, distance: 143.1
click at [418, 559] on div at bounding box center [422, 565] width 11 height 19
drag, startPoint x: 421, startPoint y: 563, endPoint x: 1122, endPoint y: 613, distance: 702.8
click at [1122, 610] on html "menu_book Browse the tutorials! [DOMAIN_NAME] The online gif editor Send Feedba…" at bounding box center [784, 305] width 1568 height 610
drag, startPoint x: 1122, startPoint y: 564, endPoint x: 1273, endPoint y: 572, distance: 151.2
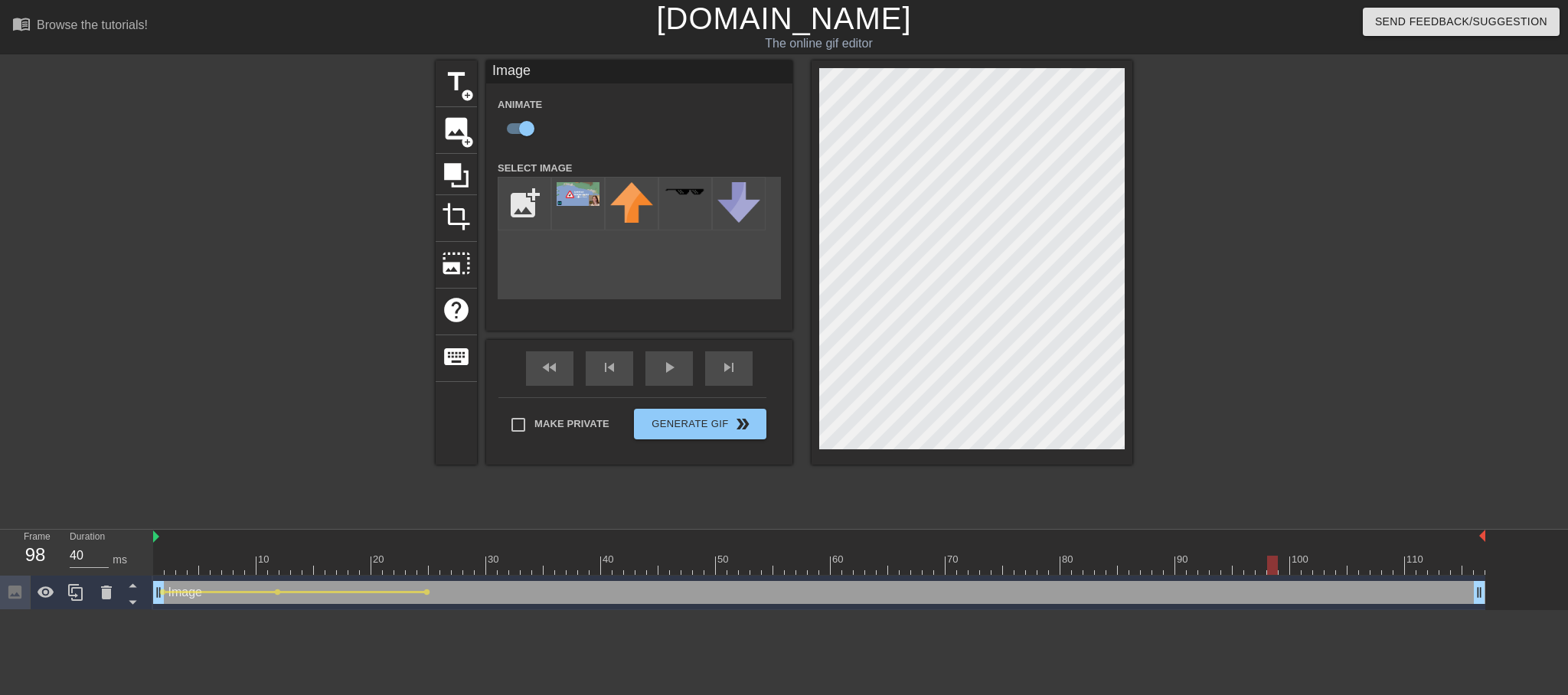
click at [1273, 572] on div at bounding box center [1272, 565] width 11 height 19
type input "30"
drag, startPoint x: 1277, startPoint y: 567, endPoint x: 1551, endPoint y: 595, distance: 275.4
click at [1555, 596] on div "10 20 30 40 50 60 70 80 90 100 110 Image drag_handle drag_handle lens lens lens…" at bounding box center [861, 570] width 1415 height 81
click at [724, 425] on span "Generate Gif double_arrow" at bounding box center [700, 425] width 120 height 18
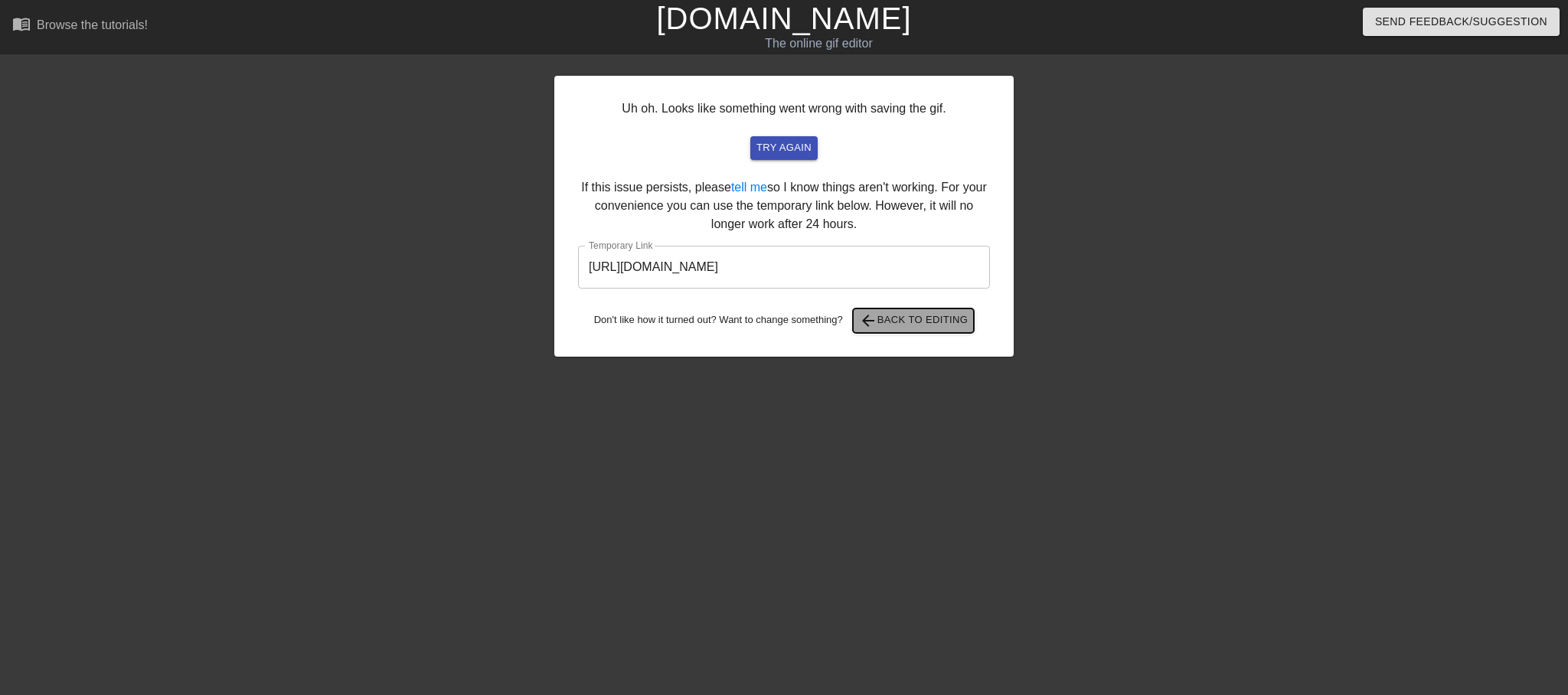
click at [887, 325] on span "arrow_back Back to Editing" at bounding box center [913, 321] width 109 height 18
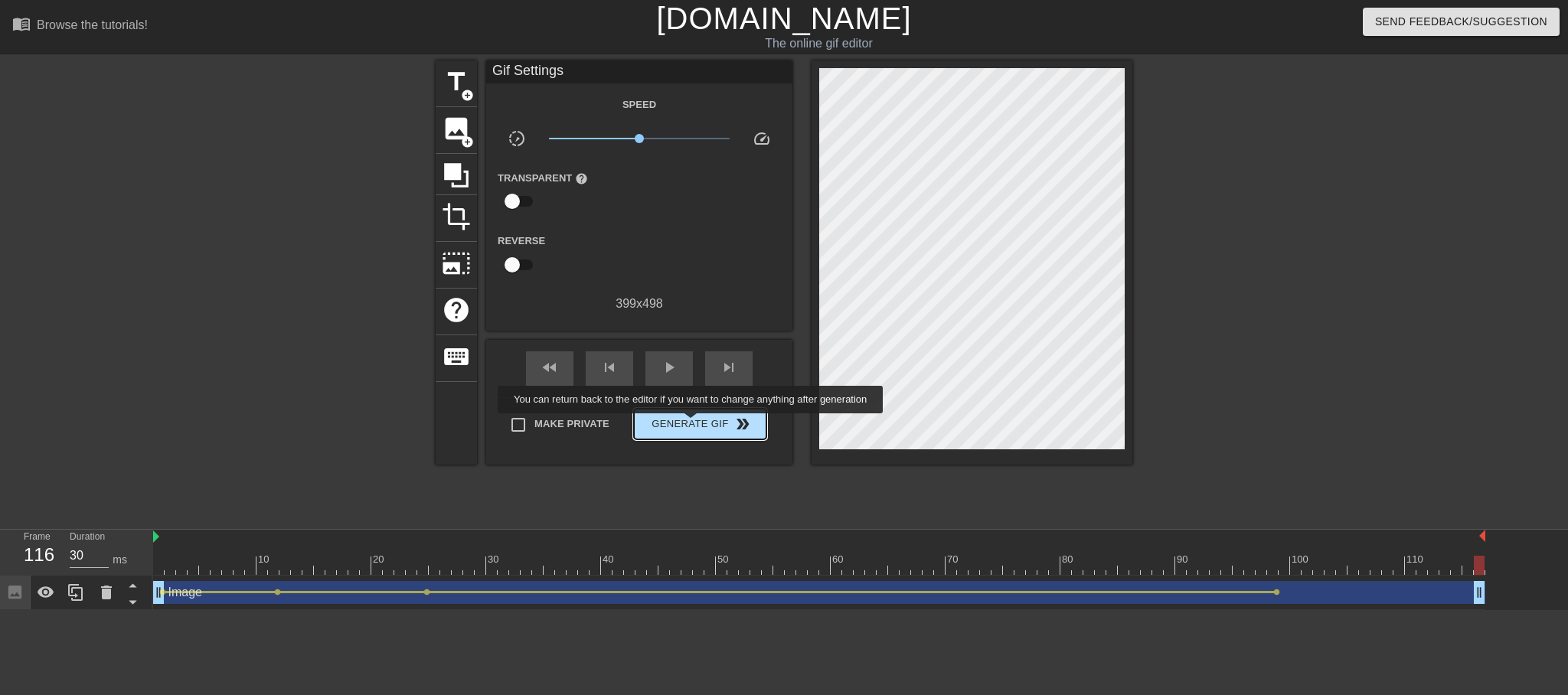
click at [701, 425] on span "Generate Gif double_arrow" at bounding box center [700, 425] width 120 height 18
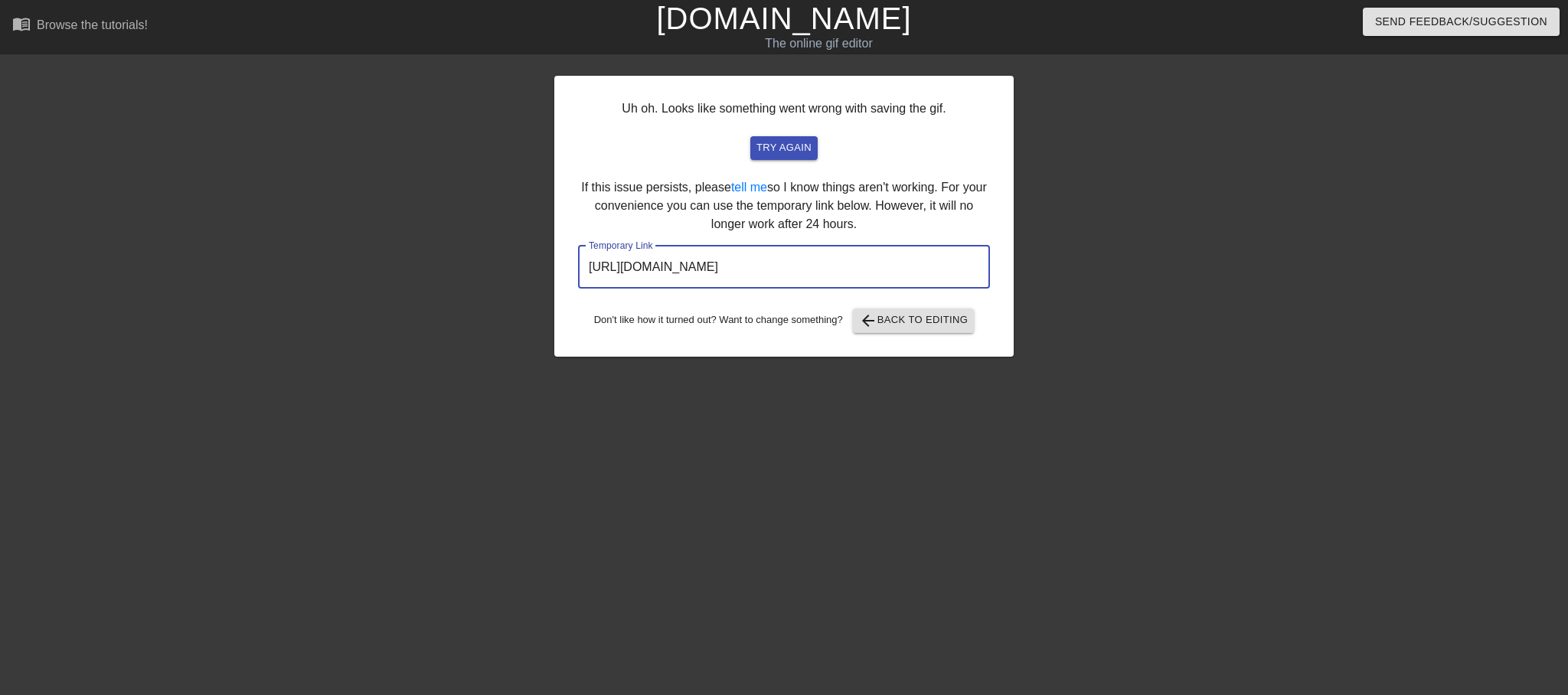
drag, startPoint x: 918, startPoint y: 273, endPoint x: 569, endPoint y: 261, distance: 349.2
click at [569, 261] on div "Uh oh. Looks like something went wrong with saving the gif. try again If this i…" at bounding box center [784, 216] width 459 height 281
click at [1084, 275] on div at bounding box center [1146, 290] width 230 height 459
click at [1066, 252] on div at bounding box center [1146, 290] width 230 height 459
click at [722, 261] on input "[URL][DOMAIN_NAME]" at bounding box center [784, 266] width 411 height 43
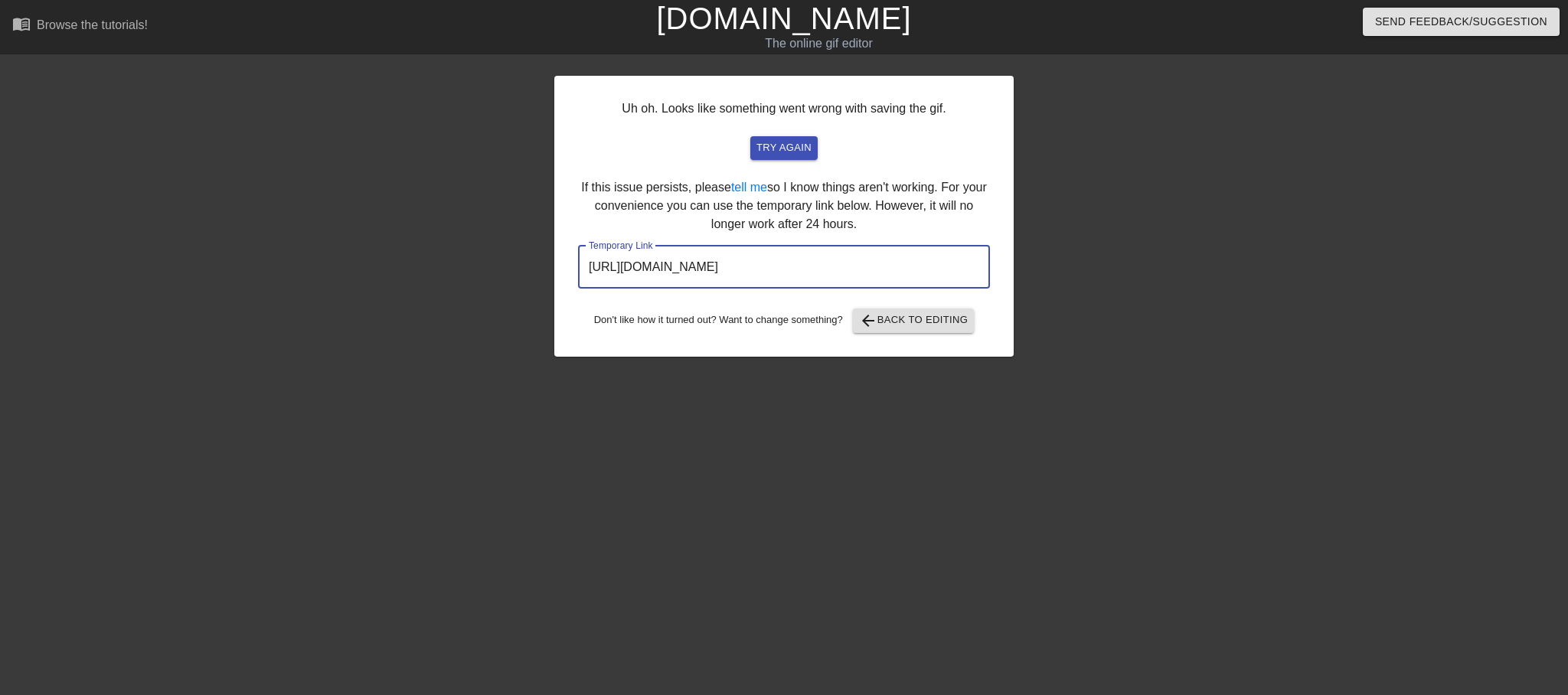
click at [722, 261] on input "[URL][DOMAIN_NAME]" at bounding box center [784, 266] width 411 height 43
click at [941, 325] on span "arrow_back Back to Editing" at bounding box center [913, 321] width 109 height 18
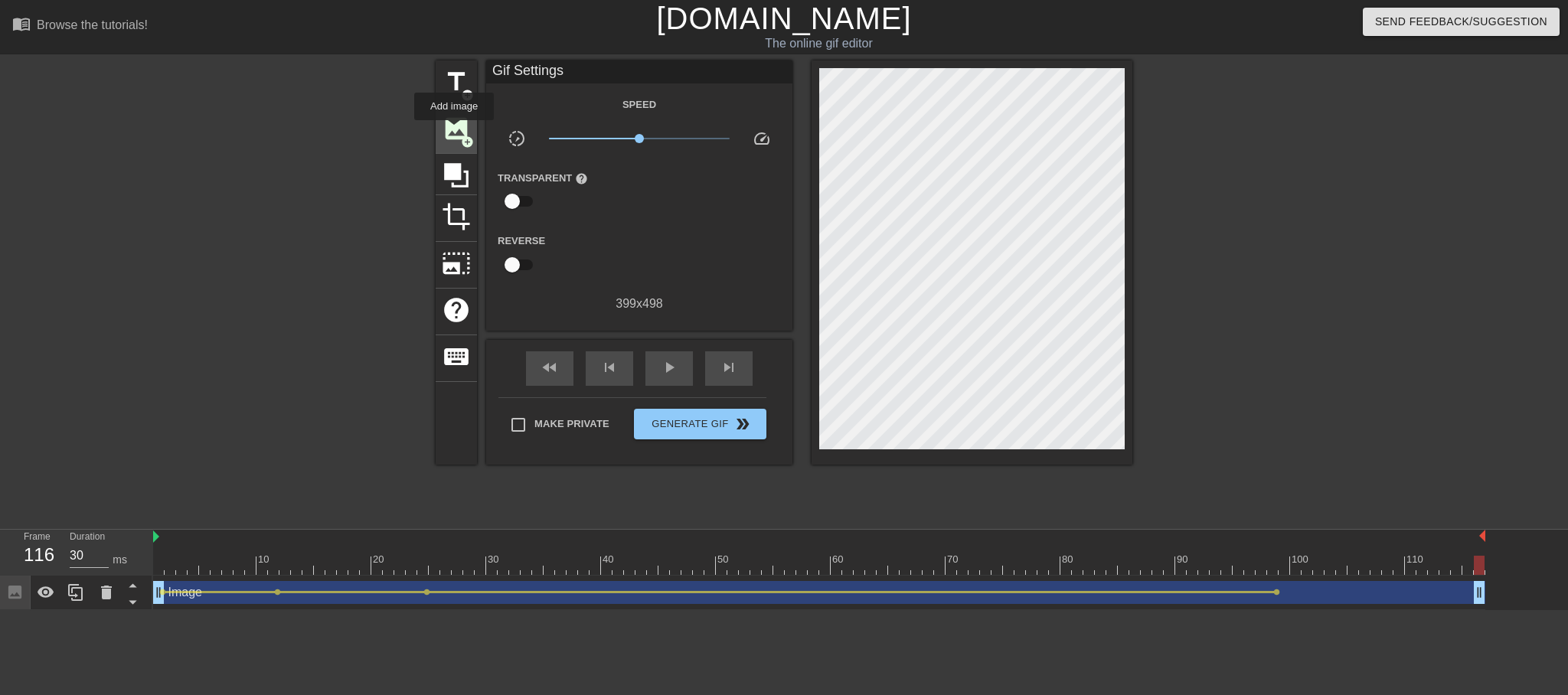
click at [455, 131] on span "image" at bounding box center [455, 128] width 29 height 29
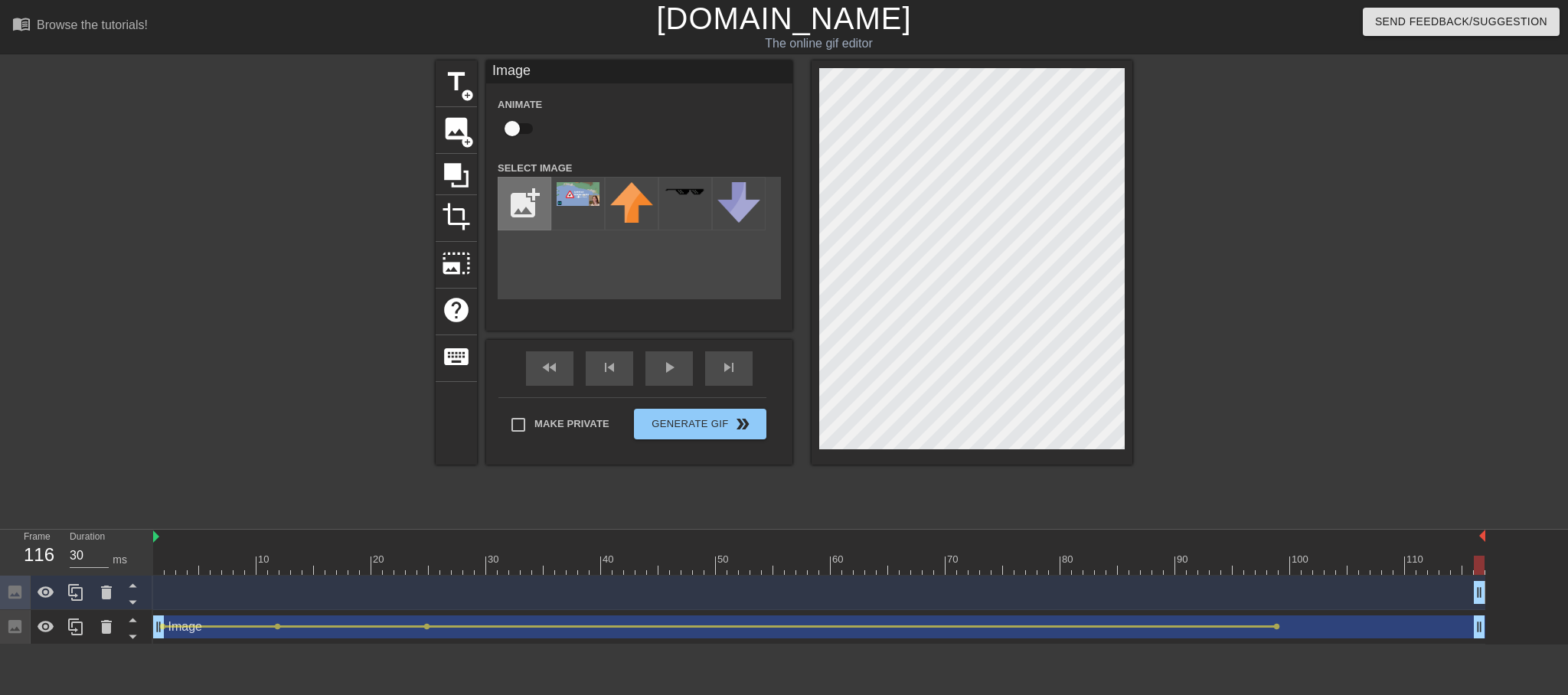
click at [524, 203] on input "file" at bounding box center [524, 204] width 52 height 52
type input "C:\fakepath\test-ezgif.com-video-to-gif-converter.gif"
click at [330, 635] on div "Image drag_handle drag_handle" at bounding box center [819, 626] width 1332 height 23
checkbox input "true"
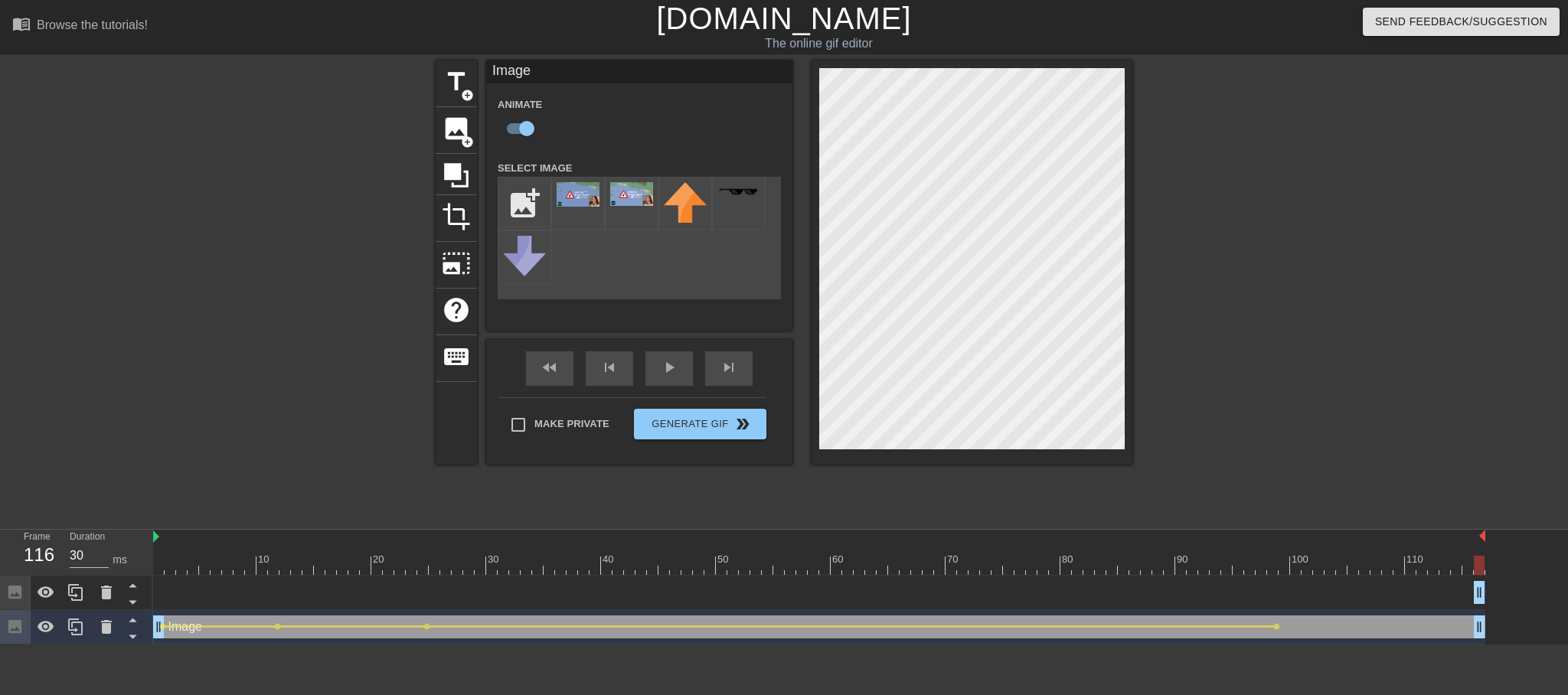
click at [176, 633] on div "Image drag_handle drag_handle" at bounding box center [819, 626] width 1332 height 23
click at [109, 628] on icon at bounding box center [106, 627] width 11 height 14
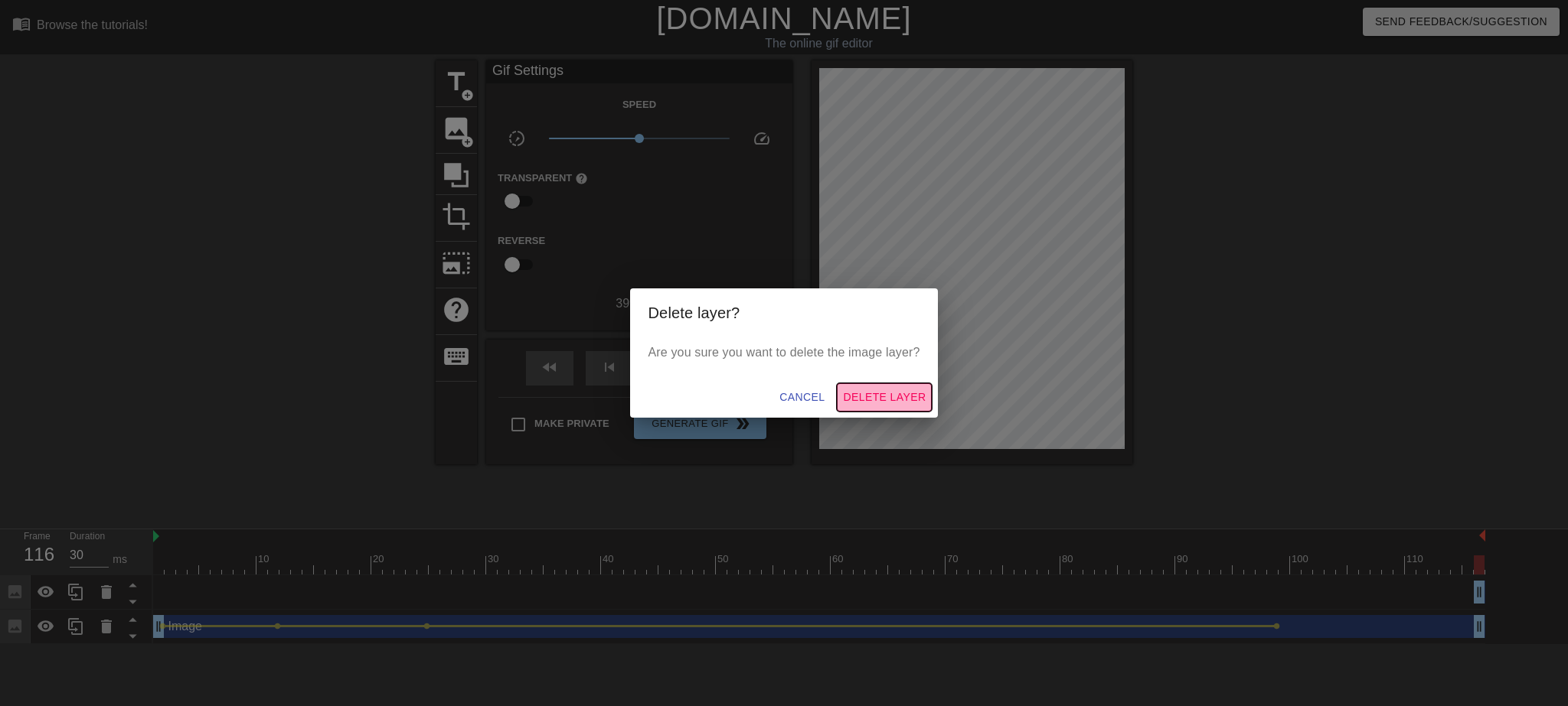
click at [884, 398] on span "Delete Layer" at bounding box center [883, 397] width 82 height 19
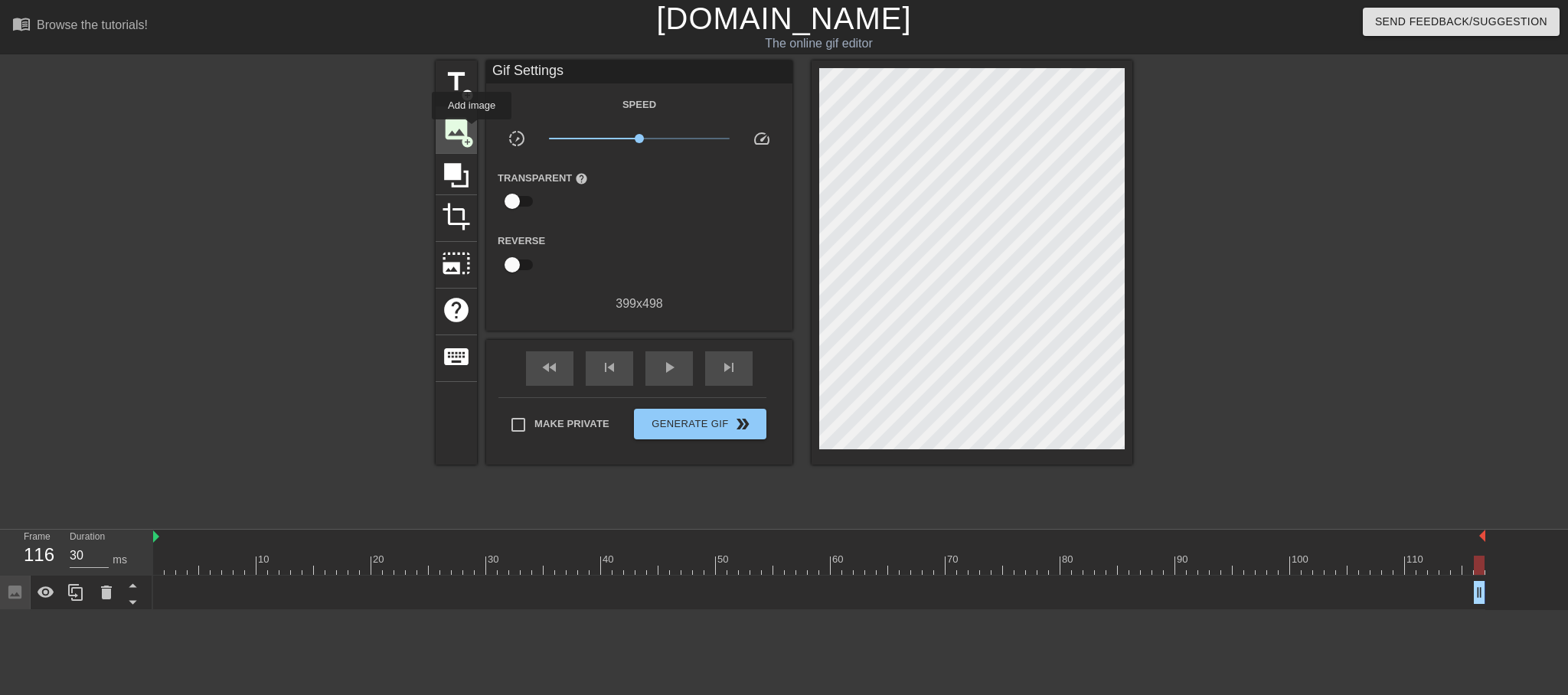
click at [462, 122] on span "image" at bounding box center [455, 128] width 29 height 29
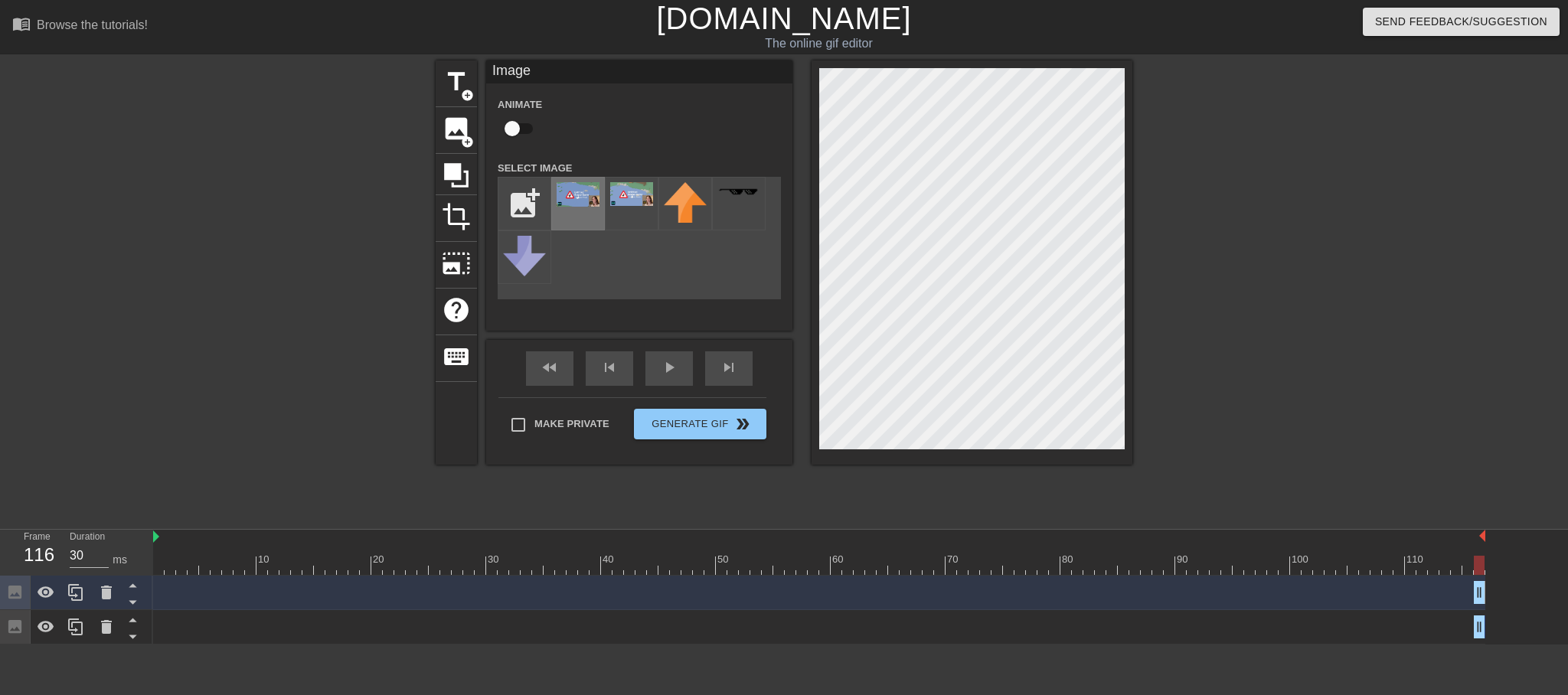
click at [581, 196] on img at bounding box center [577, 194] width 43 height 25
click at [627, 201] on img at bounding box center [631, 194] width 43 height 24
click at [576, 189] on img at bounding box center [577, 194] width 43 height 25
click at [731, 426] on span "Generate Gif double_arrow" at bounding box center [700, 425] width 120 height 18
